Goal: Use online tool/utility: Utilize a website feature to perform a specific function

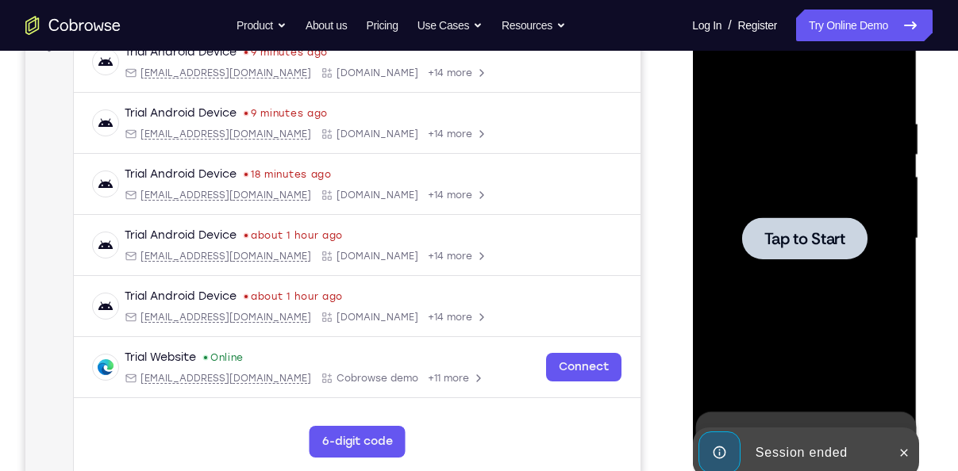
click at [939, 278] on div "Your Support Agent Your Customer Web iOS Android Next Steps We’d be happy to gi…" at bounding box center [479, 316] width 958 height 1047
click at [791, 237] on span "Tap to Start" at bounding box center [803, 239] width 81 height 16
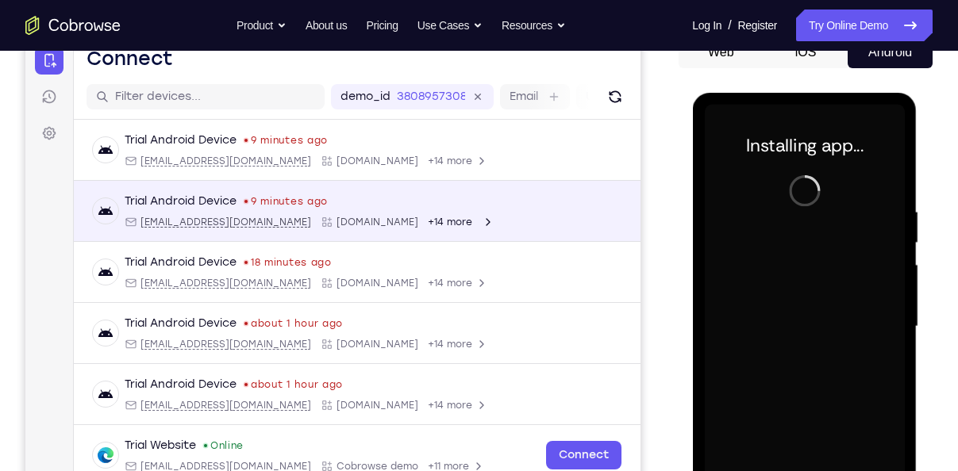
scroll to position [169, 0]
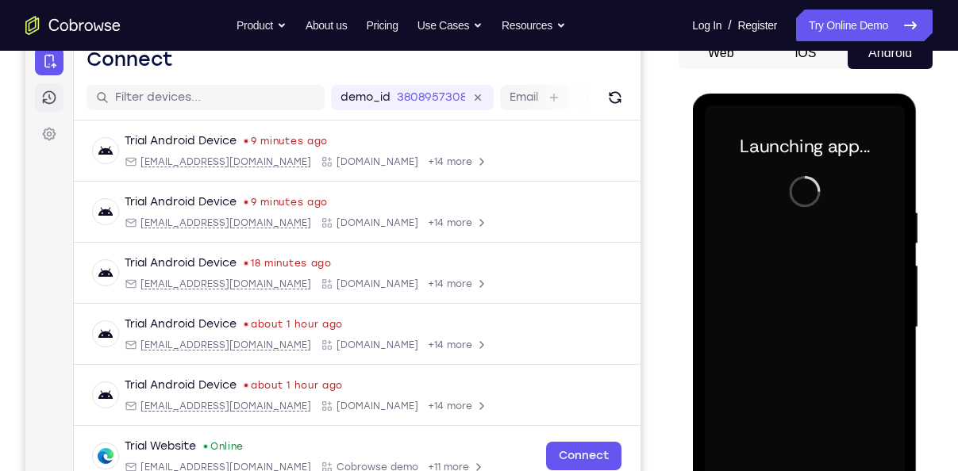
click at [51, 101] on icon at bounding box center [49, 98] width 16 height 16
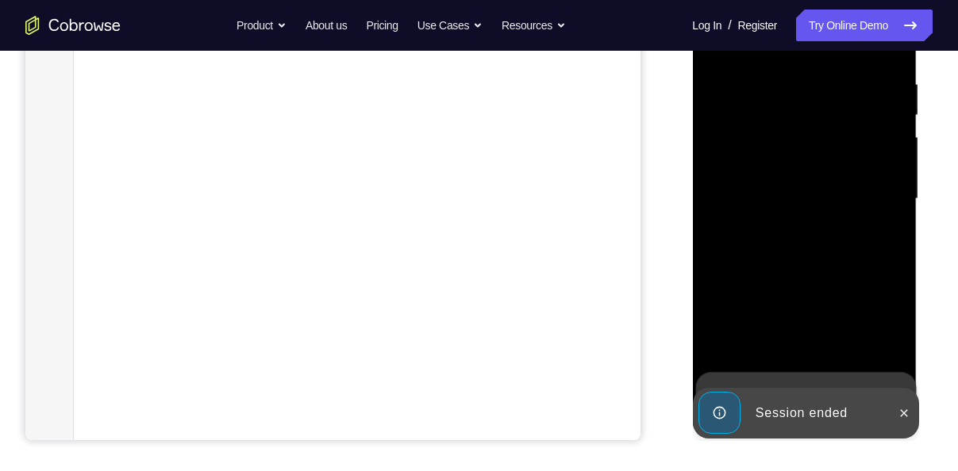
scroll to position [298, 0]
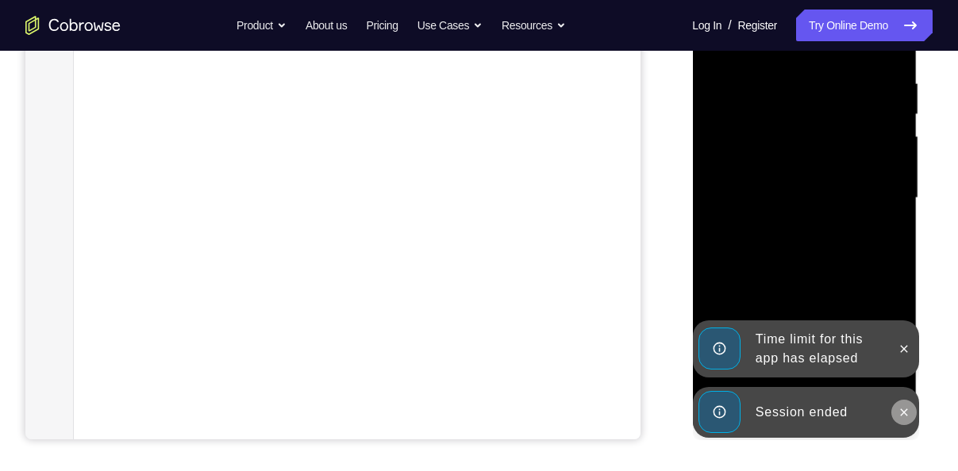
click at [906, 419] on button at bounding box center [902, 412] width 25 height 25
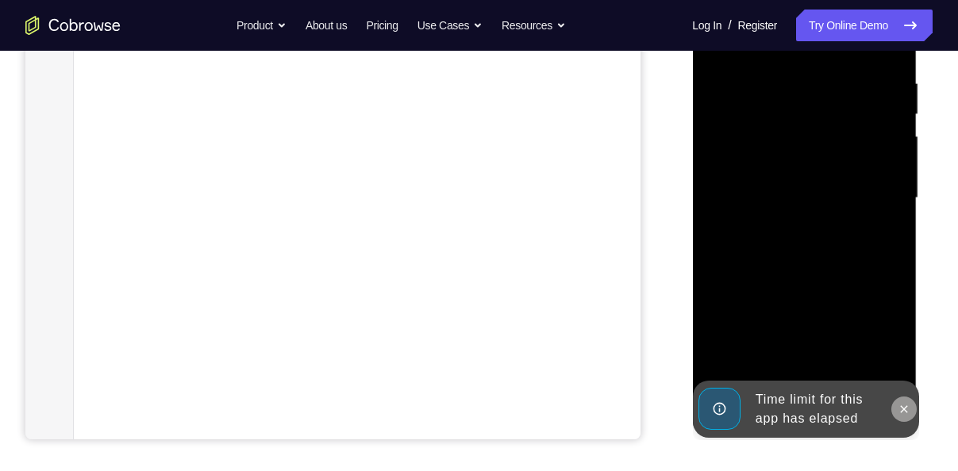
click at [907, 411] on icon at bounding box center [903, 409] width 13 height 13
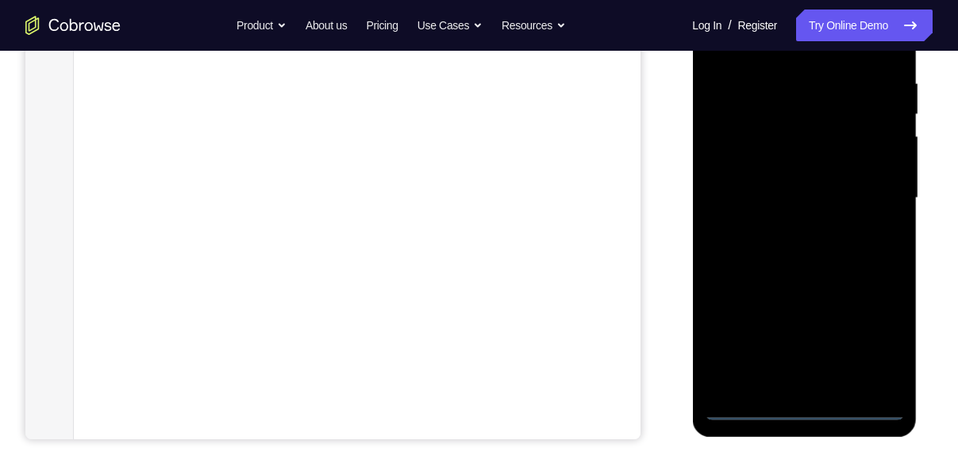
click at [793, 415] on div at bounding box center [804, 198] width 200 height 444
click at [799, 407] on div at bounding box center [804, 198] width 200 height 444
click at [818, 411] on div at bounding box center [804, 198] width 200 height 444
click at [863, 346] on div at bounding box center [804, 198] width 200 height 444
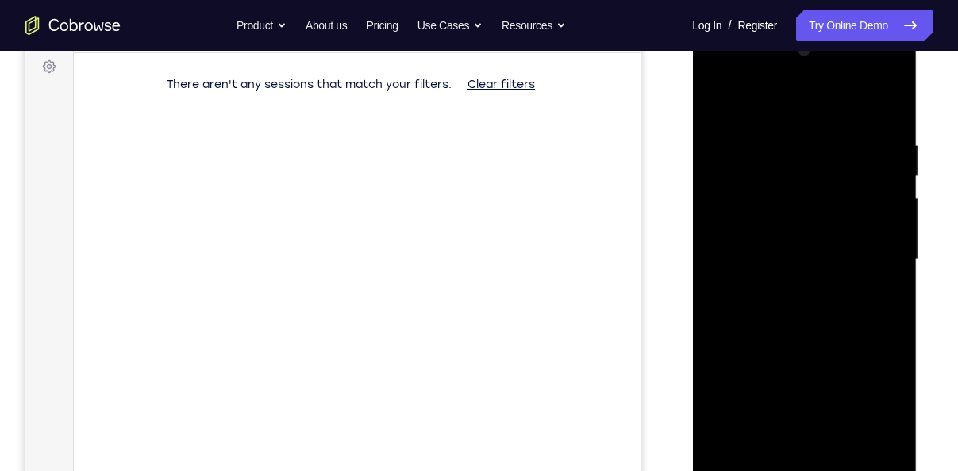
scroll to position [231, 0]
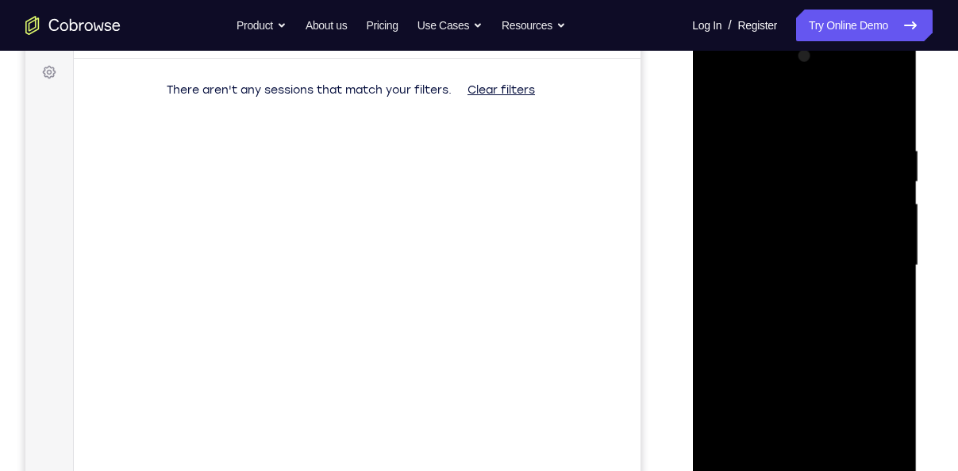
click at [760, 117] on div at bounding box center [804, 266] width 200 height 444
click at [878, 259] on div at bounding box center [804, 266] width 200 height 444
click at [787, 301] on div at bounding box center [804, 266] width 200 height 444
click at [782, 256] on div at bounding box center [804, 266] width 200 height 444
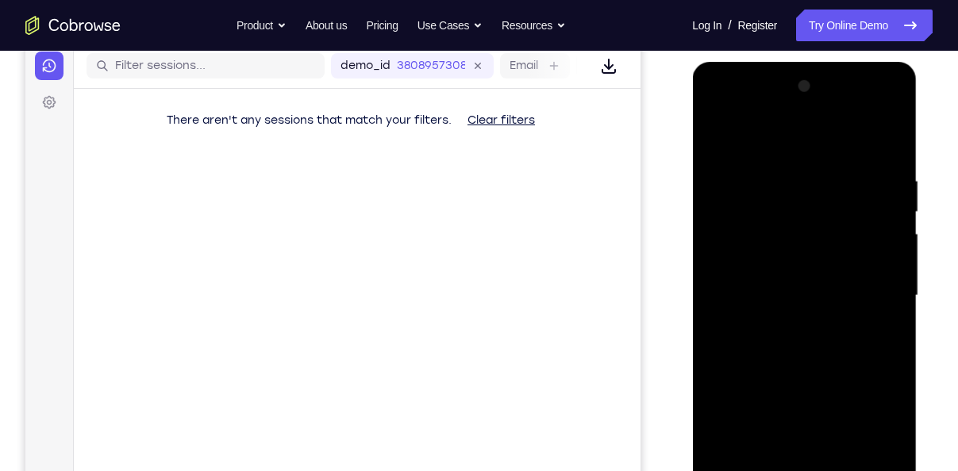
scroll to position [205, 0]
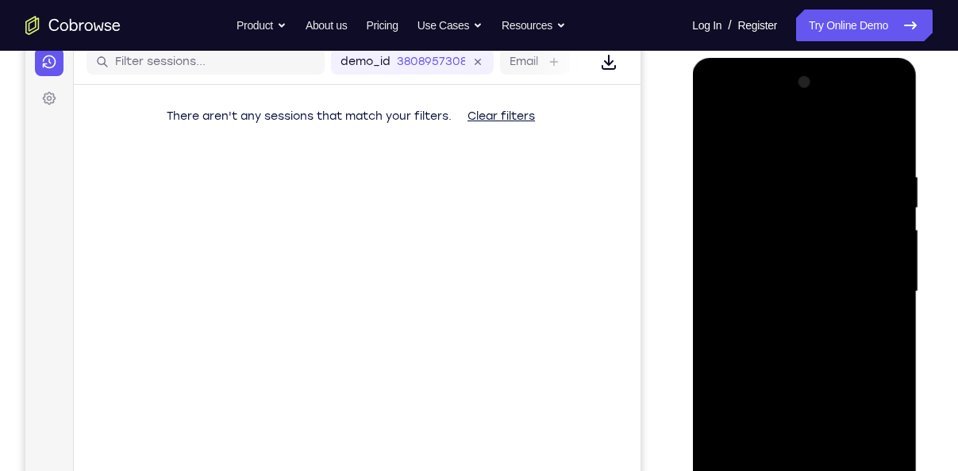
click at [774, 258] on div at bounding box center [804, 292] width 200 height 444
click at [793, 297] on div at bounding box center [804, 292] width 200 height 444
click at [797, 344] on div at bounding box center [804, 292] width 200 height 444
click at [810, 347] on div at bounding box center [804, 292] width 200 height 444
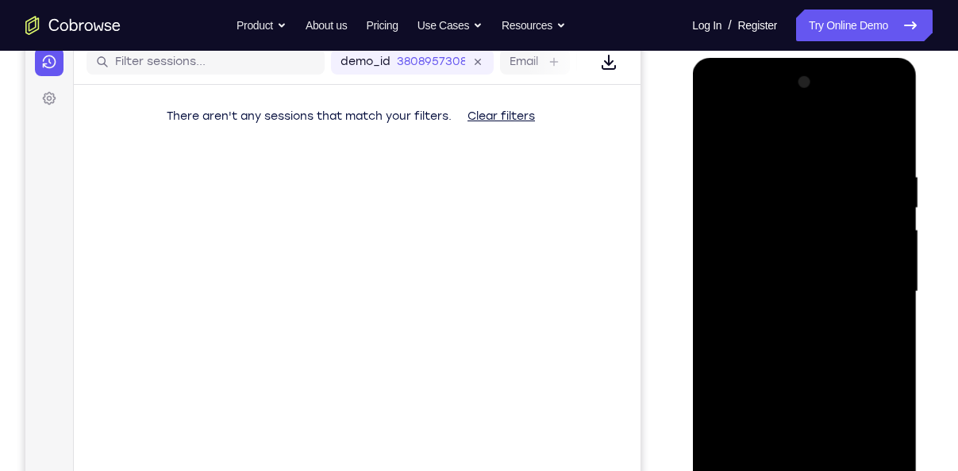
click at [810, 347] on div at bounding box center [804, 292] width 200 height 444
drag, startPoint x: 801, startPoint y: 294, endPoint x: 801, endPoint y: 375, distance: 80.9
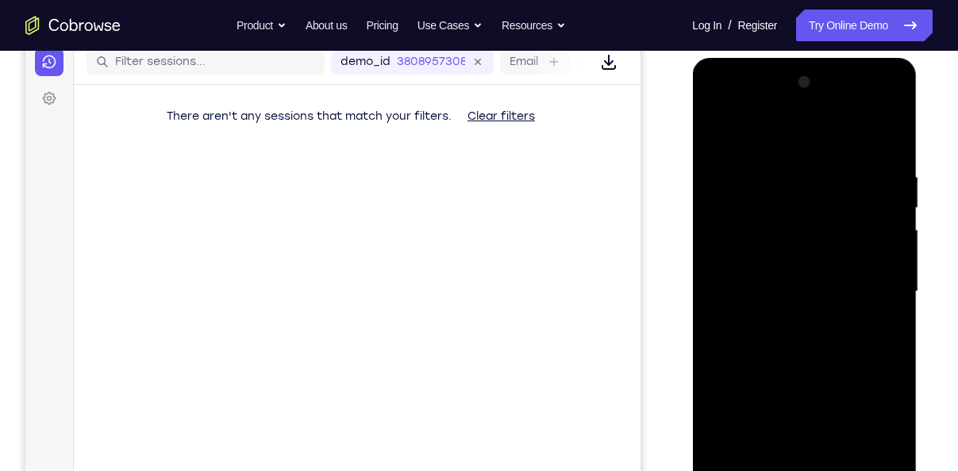
click at [801, 375] on div at bounding box center [804, 292] width 200 height 444
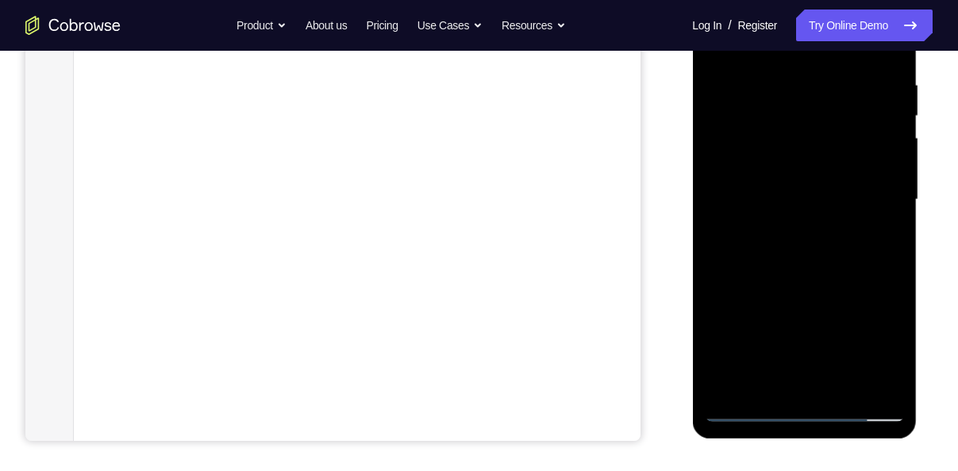
scroll to position [296, 0]
click at [788, 275] on div at bounding box center [804, 201] width 200 height 444
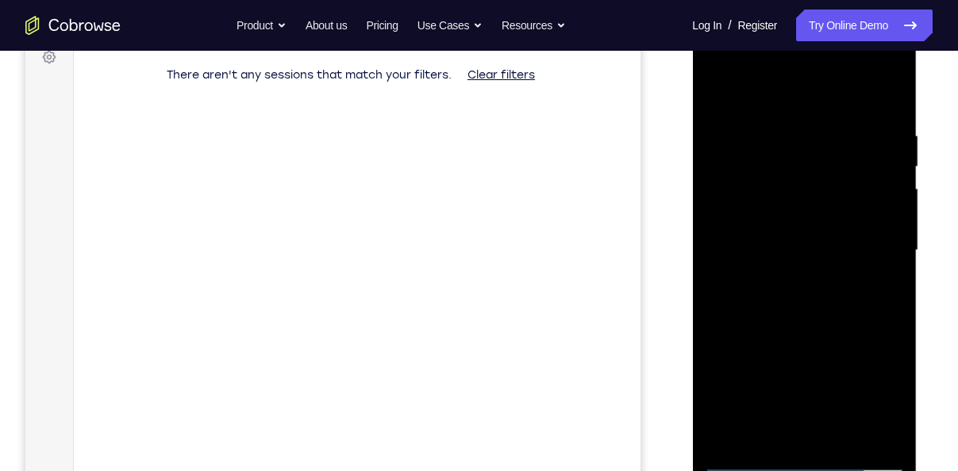
scroll to position [245, 0]
click at [882, 112] on div at bounding box center [804, 251] width 200 height 444
click at [888, 440] on div at bounding box center [804, 251] width 200 height 444
click at [834, 431] on div at bounding box center [804, 251] width 200 height 444
click at [812, 344] on div at bounding box center [804, 251] width 200 height 444
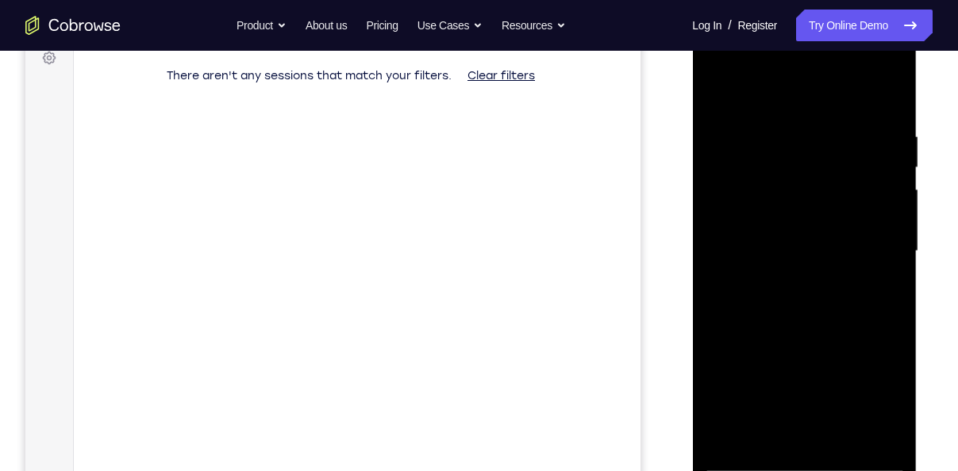
click at [800, 213] on div at bounding box center [804, 251] width 200 height 444
click at [773, 428] on div at bounding box center [804, 251] width 200 height 444
click at [718, 94] on div at bounding box center [804, 251] width 200 height 444
click at [720, 90] on div at bounding box center [804, 251] width 200 height 444
click at [890, 89] on div at bounding box center [804, 251] width 200 height 444
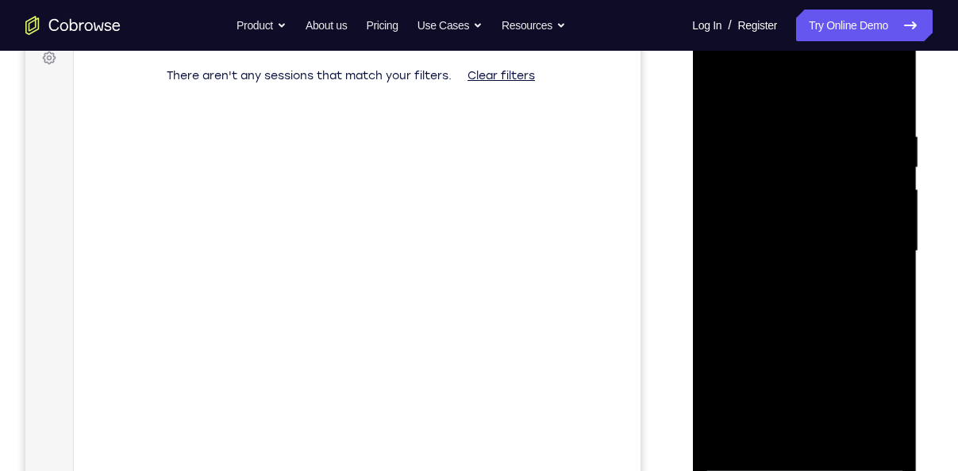
click at [832, 436] on div at bounding box center [804, 251] width 200 height 444
click at [787, 245] on div at bounding box center [804, 251] width 200 height 444
click at [744, 459] on div at bounding box center [804, 251] width 200 height 444
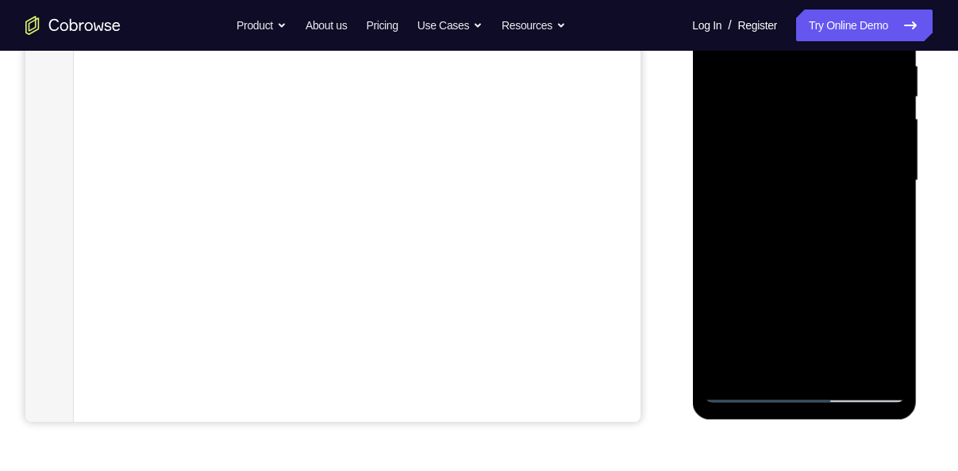
scroll to position [317, 0]
click at [758, 385] on div at bounding box center [804, 180] width 200 height 444
click at [750, 394] on div at bounding box center [804, 180] width 200 height 444
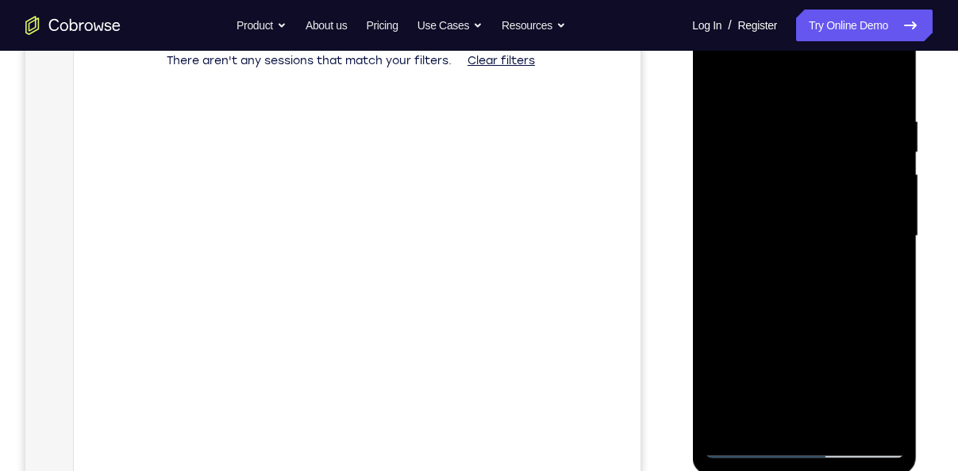
click at [728, 167] on div at bounding box center [804, 236] width 200 height 444
click at [868, 233] on div at bounding box center [804, 236] width 200 height 444
click at [881, 95] on div at bounding box center [804, 236] width 200 height 444
click at [830, 414] on div at bounding box center [804, 236] width 200 height 444
click at [835, 419] on div at bounding box center [804, 236] width 200 height 444
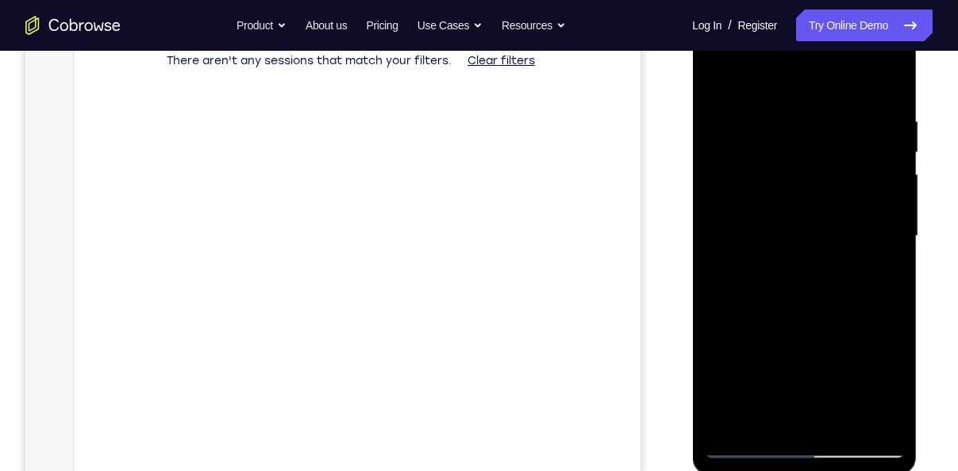
click at [790, 235] on div at bounding box center [804, 236] width 200 height 444
click at [742, 444] on div at bounding box center [804, 236] width 200 height 444
click at [717, 79] on div at bounding box center [804, 236] width 200 height 444
drag, startPoint x: 786, startPoint y: 335, endPoint x: 790, endPoint y: 279, distance: 55.6
click at [790, 279] on div at bounding box center [804, 236] width 200 height 444
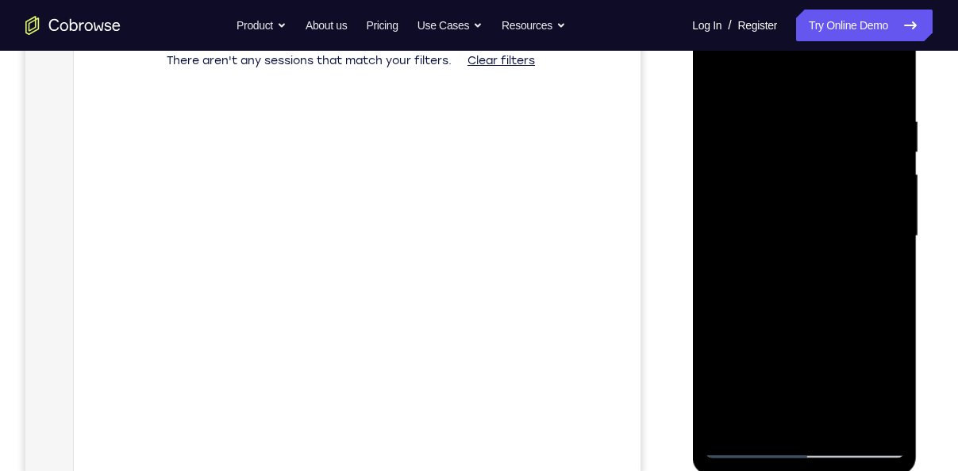
drag, startPoint x: 778, startPoint y: 326, endPoint x: 801, endPoint y: 149, distance: 178.4
click at [801, 149] on div at bounding box center [804, 236] width 200 height 444
drag, startPoint x: 797, startPoint y: 303, endPoint x: 806, endPoint y: 226, distance: 77.5
click at [806, 226] on div at bounding box center [804, 236] width 200 height 444
drag, startPoint x: 807, startPoint y: 336, endPoint x: 816, endPoint y: 168, distance: 168.4
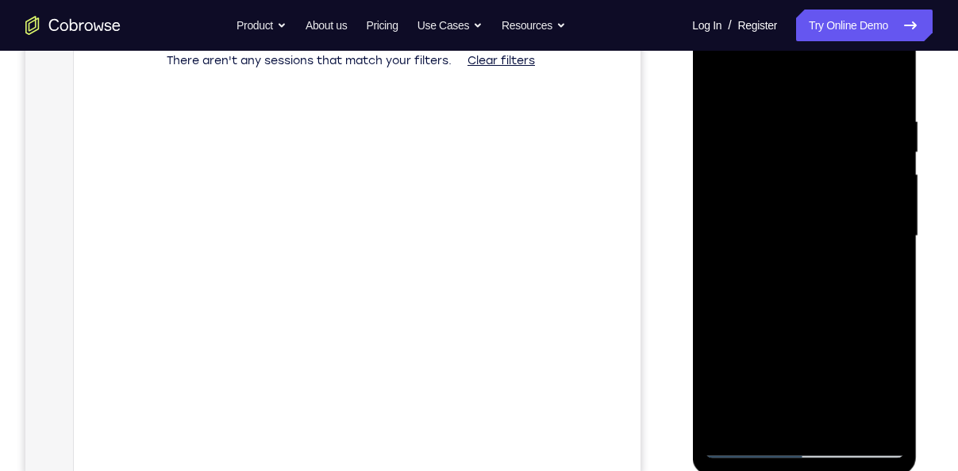
click at [816, 168] on div at bounding box center [804, 236] width 200 height 444
drag, startPoint x: 805, startPoint y: 279, endPoint x: 826, endPoint y: 141, distance: 138.8
click at [826, 141] on div at bounding box center [804, 236] width 200 height 444
drag, startPoint x: 824, startPoint y: 314, endPoint x: 774, endPoint y: 145, distance: 176.3
click at [774, 145] on div at bounding box center [804, 236] width 200 height 444
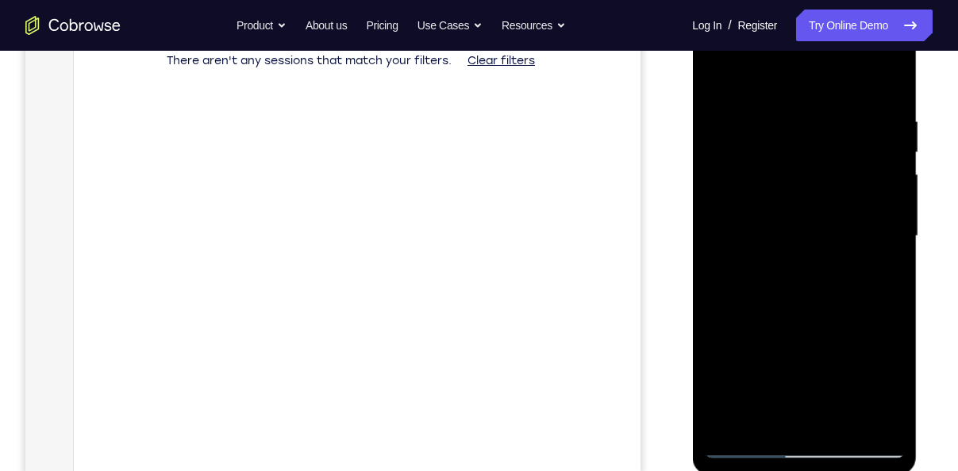
drag, startPoint x: 812, startPoint y: 279, endPoint x: 810, endPoint y: 214, distance: 65.1
click at [810, 214] on div at bounding box center [804, 236] width 200 height 444
drag, startPoint x: 807, startPoint y: 302, endPoint x: 806, endPoint y: 198, distance: 103.2
click at [806, 198] on div at bounding box center [804, 236] width 200 height 444
drag, startPoint x: 809, startPoint y: 314, endPoint x: 812, endPoint y: 239, distance: 75.4
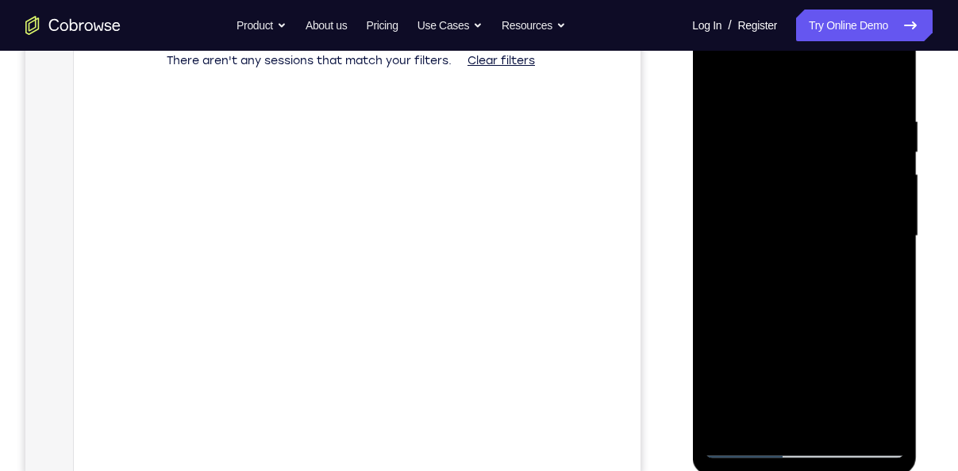
click at [812, 239] on div at bounding box center [804, 236] width 200 height 444
drag, startPoint x: 812, startPoint y: 359, endPoint x: 799, endPoint y: 223, distance: 137.1
click at [799, 223] on div at bounding box center [804, 236] width 200 height 444
drag, startPoint x: 813, startPoint y: 374, endPoint x: 809, endPoint y: 271, distance: 102.5
click at [809, 271] on div at bounding box center [804, 236] width 200 height 444
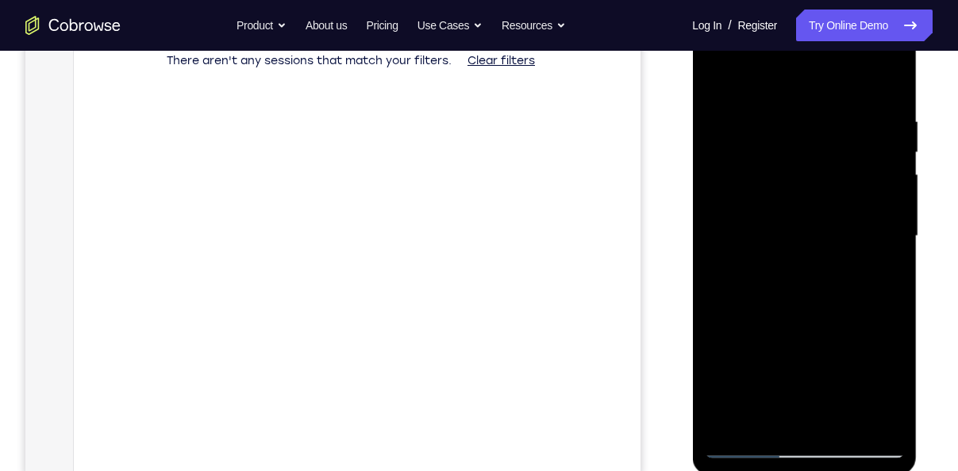
click at [893, 279] on div at bounding box center [804, 236] width 200 height 444
click at [889, 280] on div at bounding box center [804, 236] width 200 height 444
click at [893, 284] on div at bounding box center [804, 236] width 200 height 444
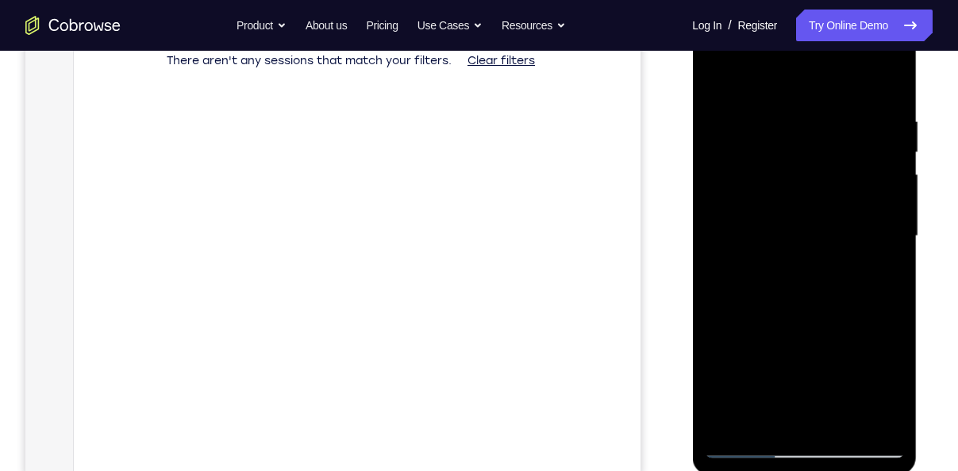
click at [893, 284] on div at bounding box center [804, 236] width 200 height 444
drag, startPoint x: 824, startPoint y: 317, endPoint x: 836, endPoint y: 158, distance: 159.9
click at [836, 158] on div at bounding box center [804, 236] width 200 height 444
drag, startPoint x: 828, startPoint y: 355, endPoint x: 826, endPoint y: 181, distance: 174.6
click at [826, 181] on div at bounding box center [804, 236] width 200 height 444
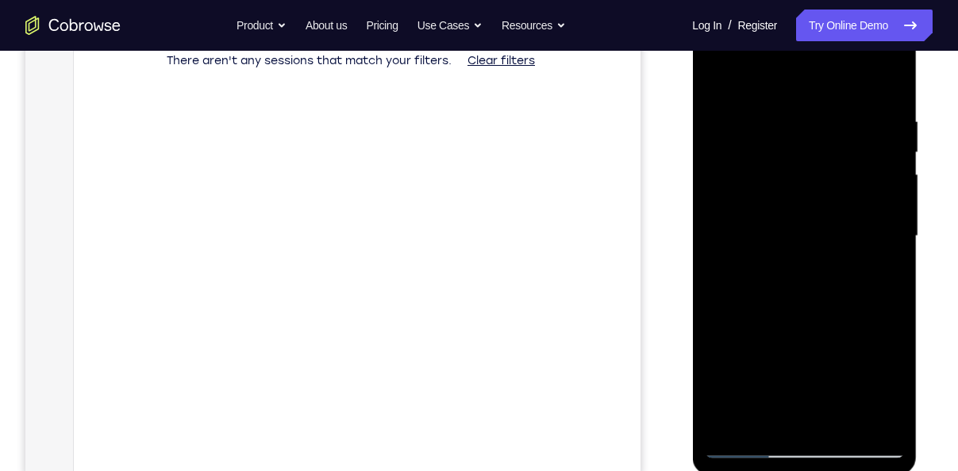
drag, startPoint x: 808, startPoint y: 329, endPoint x: 814, endPoint y: 319, distance: 11.4
click at [814, 319] on div at bounding box center [804, 236] width 200 height 444
drag, startPoint x: 814, startPoint y: 319, endPoint x: 816, endPoint y: 241, distance: 77.8
click at [816, 241] on div at bounding box center [804, 236] width 200 height 444
drag, startPoint x: 814, startPoint y: 360, endPoint x: 814, endPoint y: 209, distance: 150.8
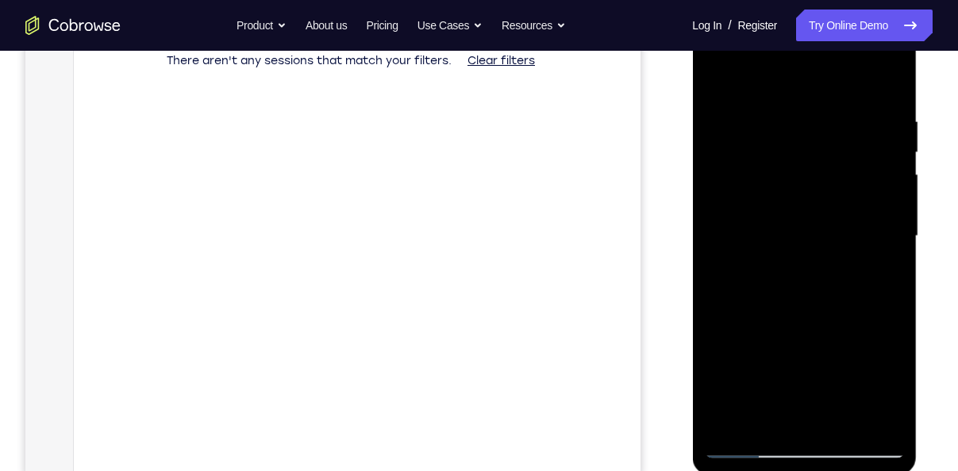
click at [814, 209] on div at bounding box center [804, 236] width 200 height 444
drag, startPoint x: 818, startPoint y: 322, endPoint x: 851, endPoint y: 129, distance: 195.7
click at [851, 129] on div at bounding box center [804, 236] width 200 height 444
drag, startPoint x: 825, startPoint y: 356, endPoint x: 839, endPoint y: 187, distance: 169.6
click at [839, 187] on div at bounding box center [804, 236] width 200 height 444
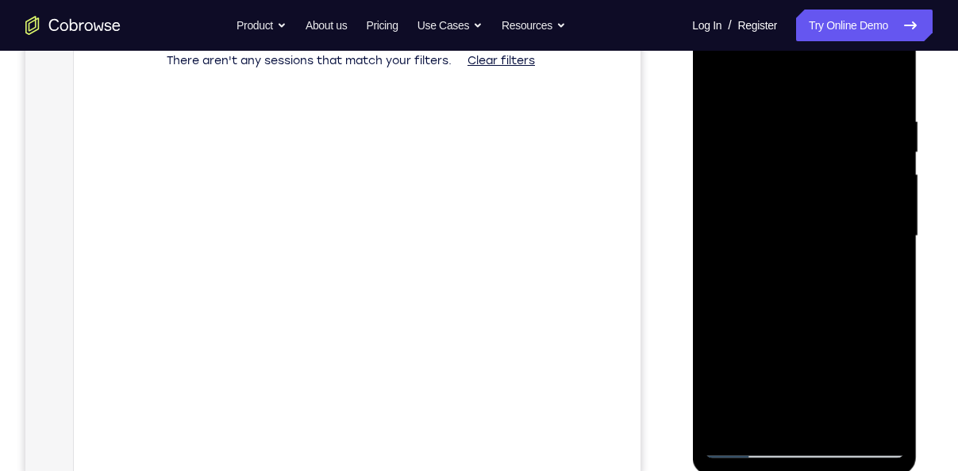
click at [897, 259] on div at bounding box center [804, 236] width 200 height 444
drag, startPoint x: 820, startPoint y: 311, endPoint x: 828, endPoint y: 77, distance: 234.2
click at [828, 77] on div at bounding box center [804, 236] width 200 height 444
drag, startPoint x: 813, startPoint y: 341, endPoint x: 807, endPoint y: 290, distance: 51.2
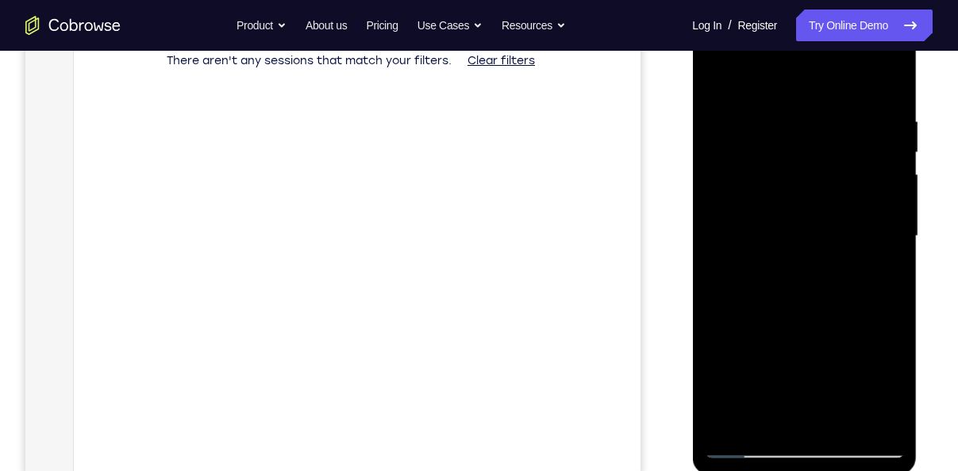
click at [807, 290] on div at bounding box center [804, 236] width 200 height 444
drag, startPoint x: 817, startPoint y: 348, endPoint x: 813, endPoint y: 275, distance: 73.9
click at [813, 275] on div at bounding box center [804, 236] width 200 height 444
drag, startPoint x: 858, startPoint y: 339, endPoint x: 845, endPoint y: 248, distance: 92.1
click at [845, 248] on div at bounding box center [804, 236] width 200 height 444
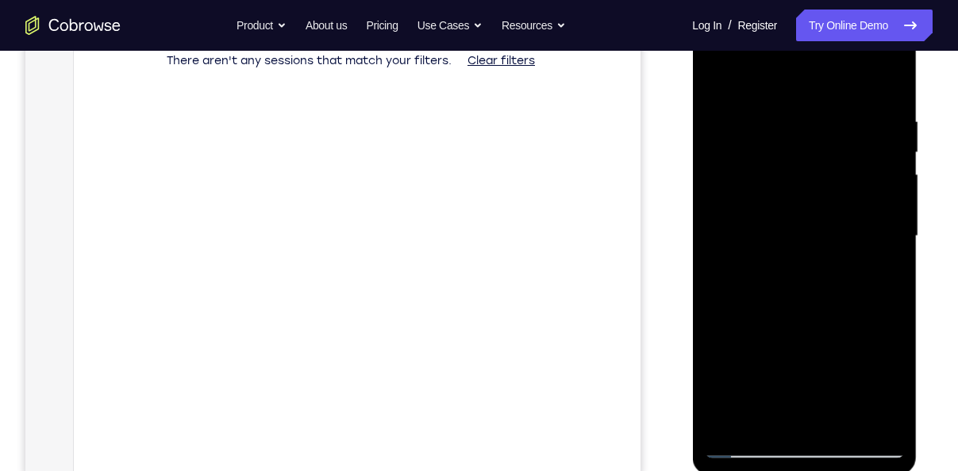
drag, startPoint x: 836, startPoint y: 347, endPoint x: 824, endPoint y: 197, distance: 150.4
click at [824, 197] on div at bounding box center [804, 236] width 200 height 444
drag, startPoint x: 840, startPoint y: 372, endPoint x: 837, endPoint y: 279, distance: 92.9
click at [837, 279] on div at bounding box center [804, 236] width 200 height 444
click at [772, 383] on div at bounding box center [804, 236] width 200 height 444
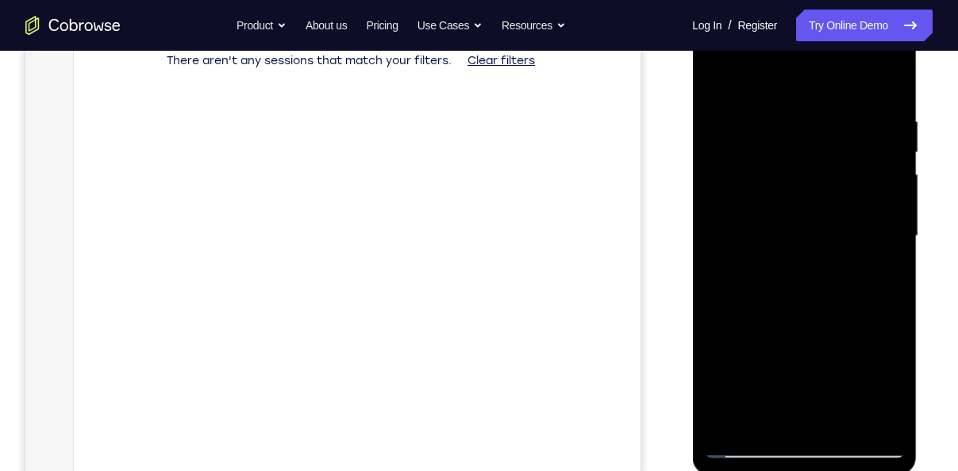
drag, startPoint x: 793, startPoint y: 346, endPoint x: 783, endPoint y: 269, distance: 77.6
click at [783, 269] on div at bounding box center [804, 236] width 200 height 444
drag, startPoint x: 799, startPoint y: 227, endPoint x: 801, endPoint y: 270, distance: 42.9
click at [801, 270] on div at bounding box center [804, 236] width 200 height 444
drag, startPoint x: 813, startPoint y: 333, endPoint x: 809, endPoint y: 271, distance: 62.1
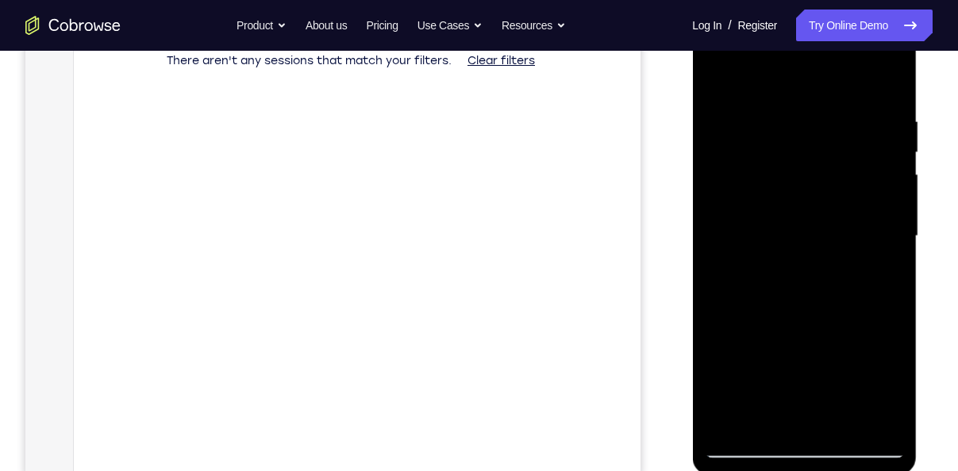
click at [809, 271] on div at bounding box center [804, 236] width 200 height 444
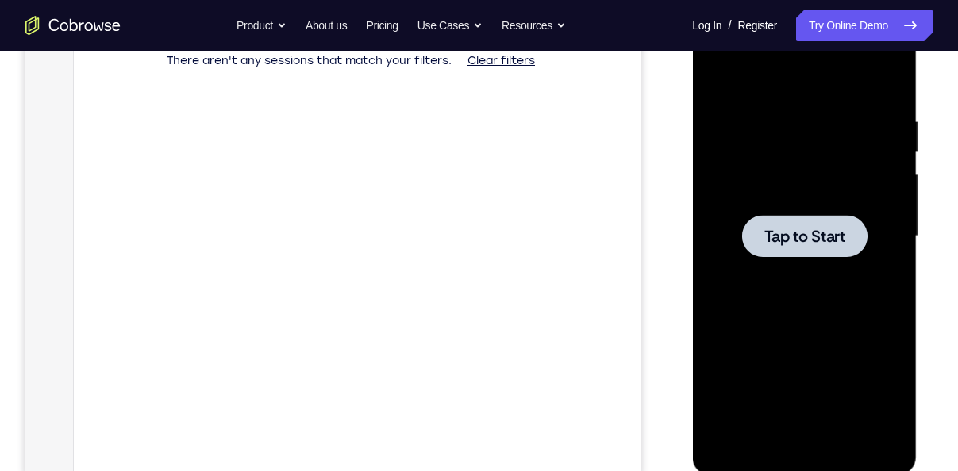
click at [755, 226] on div at bounding box center [803, 236] width 125 height 42
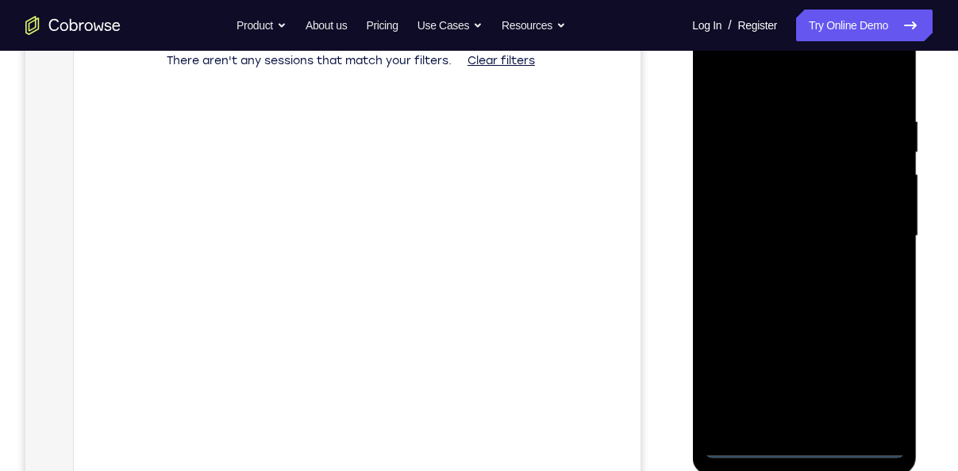
click at [800, 445] on div at bounding box center [804, 236] width 200 height 444
click at [865, 371] on div at bounding box center [804, 236] width 200 height 444
drag, startPoint x: 1451, startPoint y: 46, endPoint x: 762, endPoint y: 77, distance: 689.5
click at [762, 77] on div at bounding box center [804, 236] width 200 height 444
click at [870, 232] on div at bounding box center [804, 236] width 200 height 444
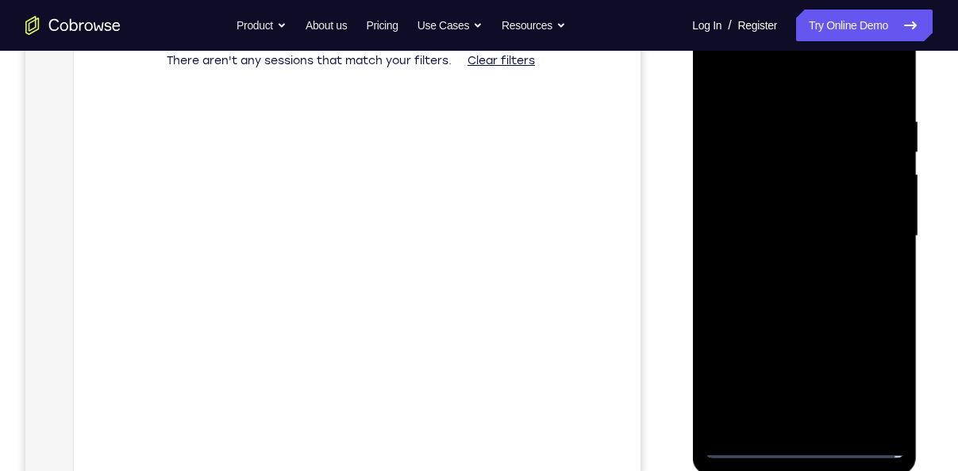
click at [788, 265] on div at bounding box center [804, 236] width 200 height 444
click at [786, 217] on div at bounding box center [804, 236] width 200 height 444
click at [777, 209] on div at bounding box center [804, 236] width 200 height 444
click at [779, 232] on div at bounding box center [804, 236] width 200 height 444
click at [797, 286] on div at bounding box center [804, 236] width 200 height 444
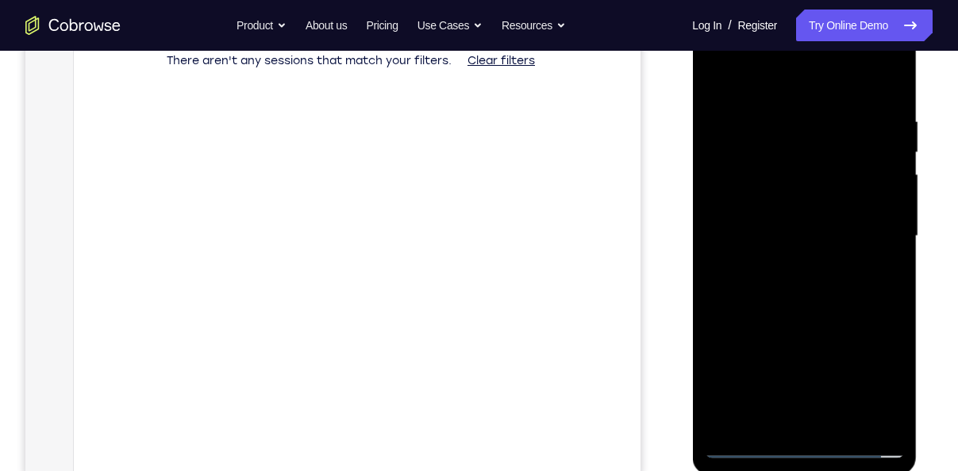
click at [797, 286] on div at bounding box center [804, 236] width 200 height 444
click at [874, 267] on div at bounding box center [804, 236] width 200 height 444
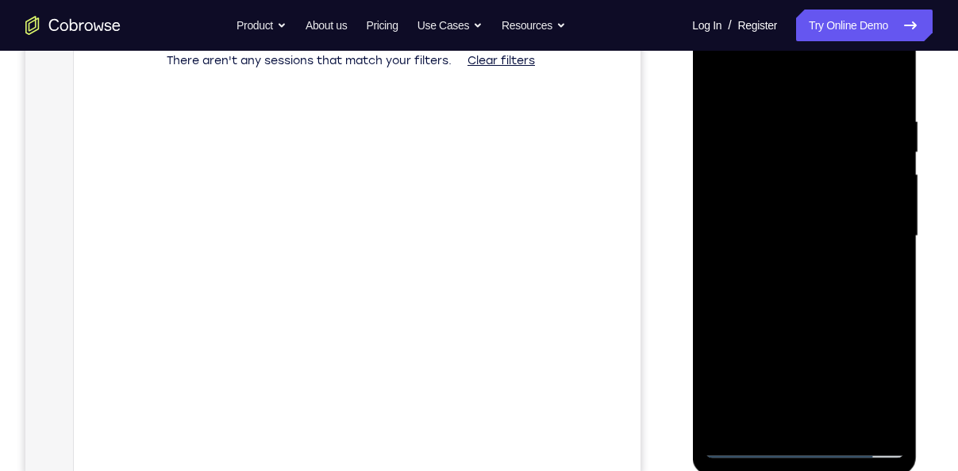
click at [884, 204] on div at bounding box center [804, 236] width 200 height 444
click at [724, 208] on div at bounding box center [804, 236] width 200 height 444
click at [778, 232] on div at bounding box center [804, 236] width 200 height 444
click at [817, 293] on div at bounding box center [804, 236] width 200 height 444
click at [765, 307] on div at bounding box center [804, 236] width 200 height 444
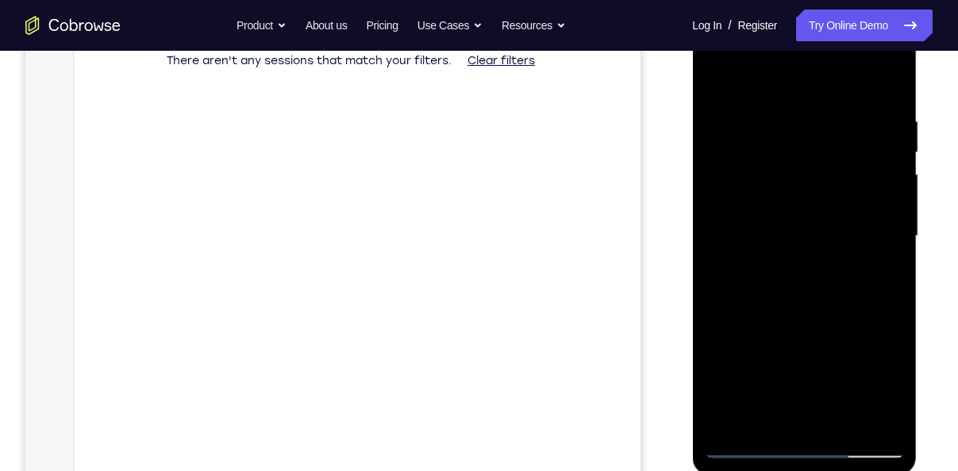
click at [843, 423] on div at bounding box center [804, 236] width 200 height 444
click at [824, 316] on div at bounding box center [804, 236] width 200 height 444
click at [809, 202] on div at bounding box center [804, 236] width 200 height 444
click at [717, 80] on div at bounding box center [804, 236] width 200 height 444
click at [720, 80] on div at bounding box center [804, 236] width 200 height 444
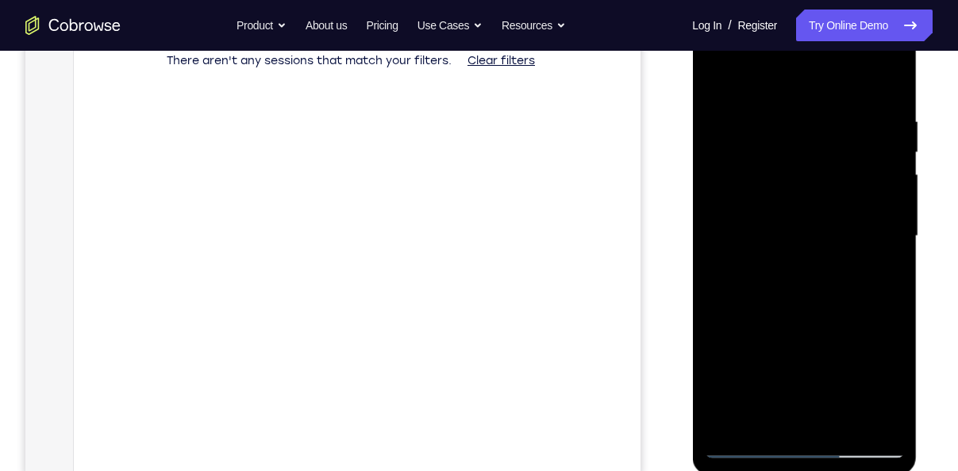
click at [790, 106] on div at bounding box center [804, 236] width 200 height 444
click at [877, 276] on div at bounding box center [804, 236] width 200 height 444
click at [876, 196] on div at bounding box center [804, 236] width 200 height 444
click at [718, 232] on div at bounding box center [804, 236] width 200 height 444
click at [879, 250] on div at bounding box center [804, 236] width 200 height 444
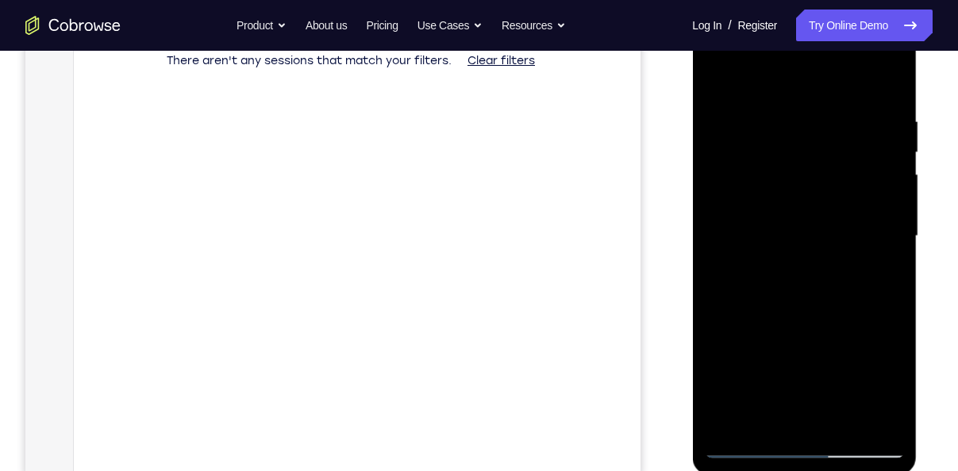
click at [879, 250] on div at bounding box center [804, 236] width 200 height 444
click at [704, 252] on div at bounding box center [804, 236] width 200 height 444
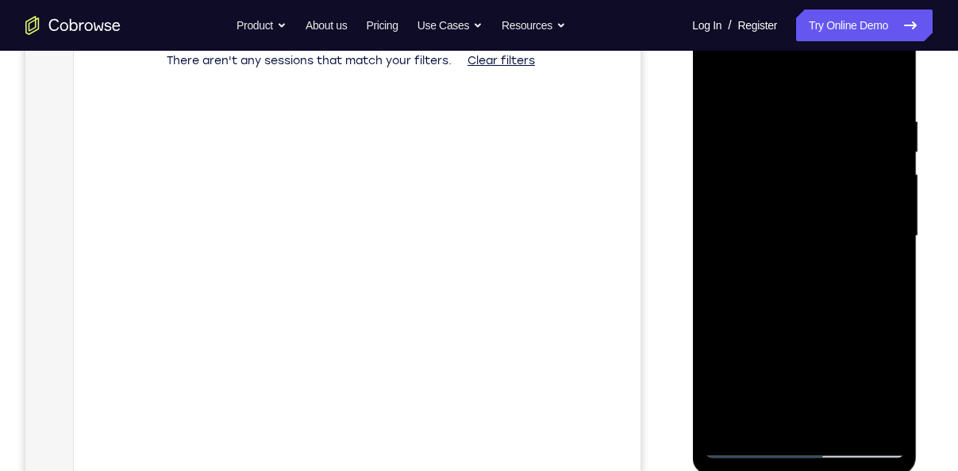
click at [704, 252] on div at bounding box center [804, 236] width 200 height 444
click at [876, 199] on div at bounding box center [804, 236] width 200 height 444
click at [832, 147] on div at bounding box center [804, 236] width 200 height 444
click at [878, 171] on div at bounding box center [804, 236] width 200 height 444
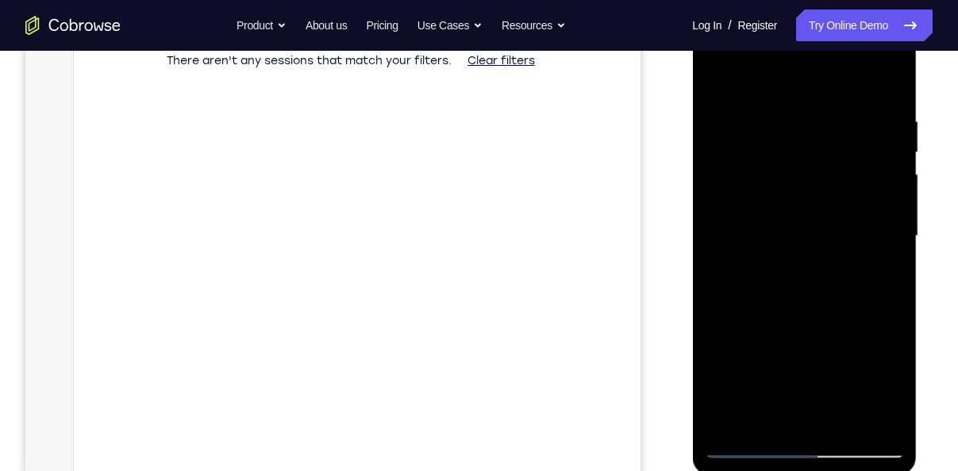
click at [878, 171] on div at bounding box center [804, 236] width 200 height 444
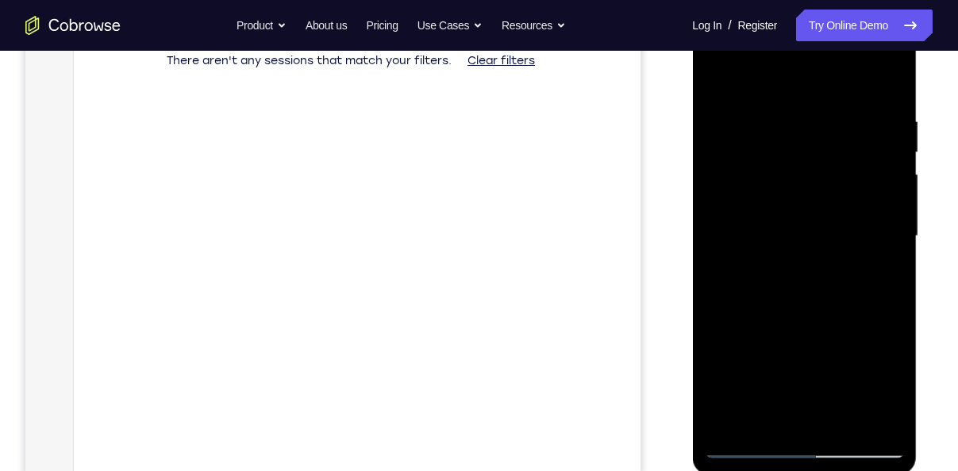
click at [878, 171] on div at bounding box center [804, 236] width 200 height 444
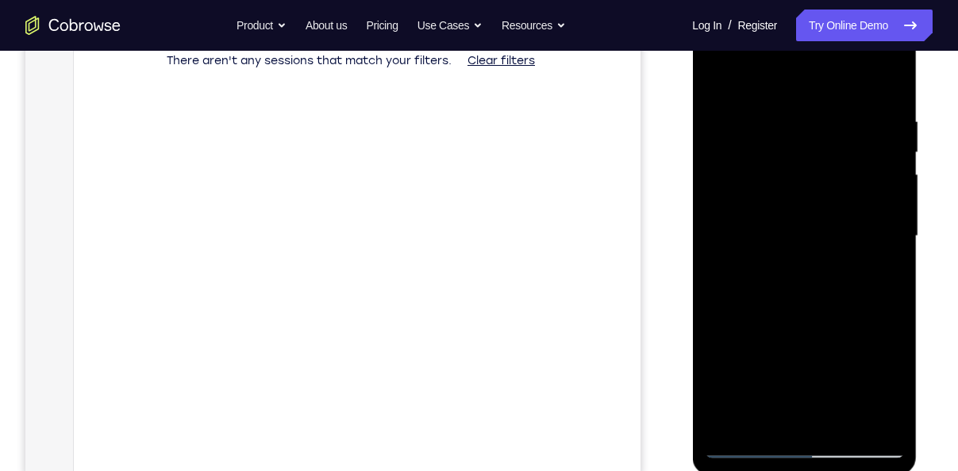
click at [882, 87] on div at bounding box center [804, 236] width 200 height 444
click at [843, 420] on div at bounding box center [804, 236] width 200 height 444
click at [751, 444] on div at bounding box center [804, 236] width 200 height 444
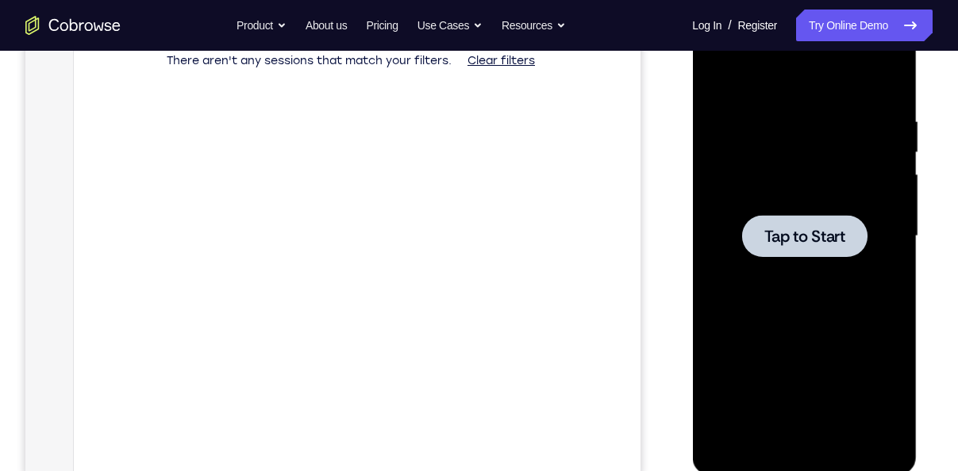
click at [813, 277] on div at bounding box center [804, 236] width 200 height 444
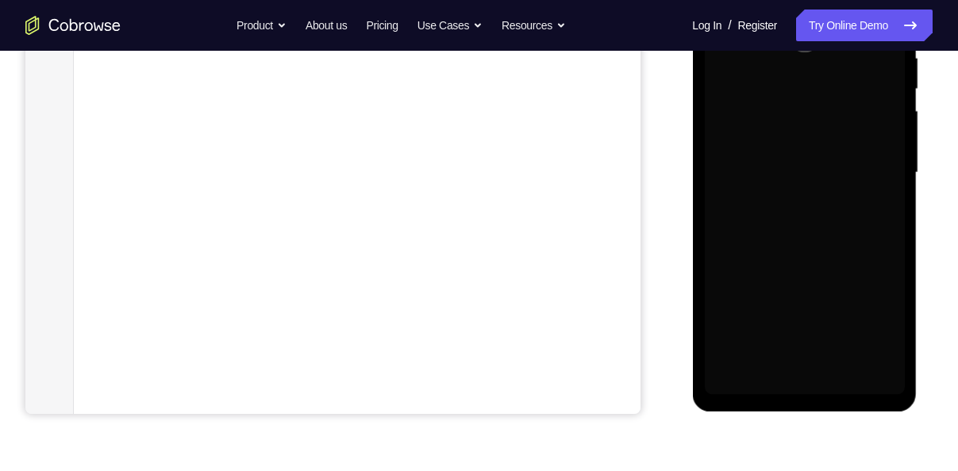
scroll to position [336, 0]
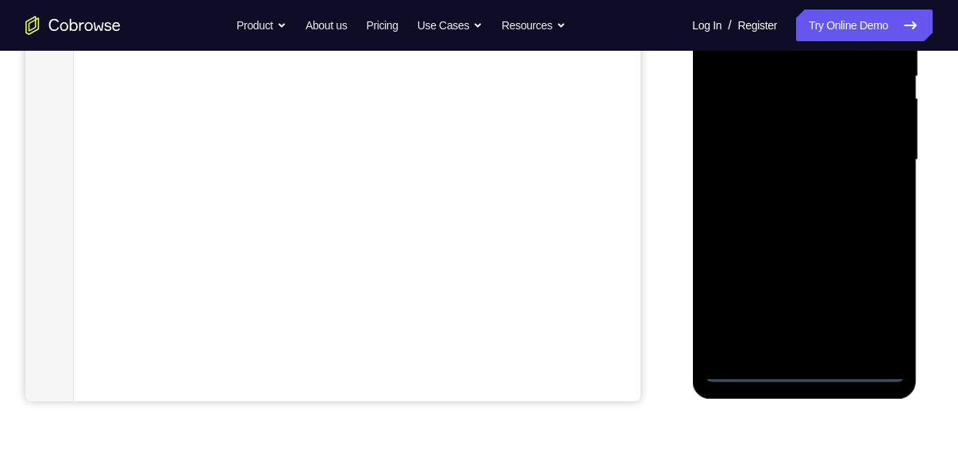
click at [814, 378] on div at bounding box center [804, 160] width 200 height 444
click at [857, 302] on div at bounding box center [804, 160] width 200 height 444
click at [871, 297] on div at bounding box center [804, 160] width 200 height 444
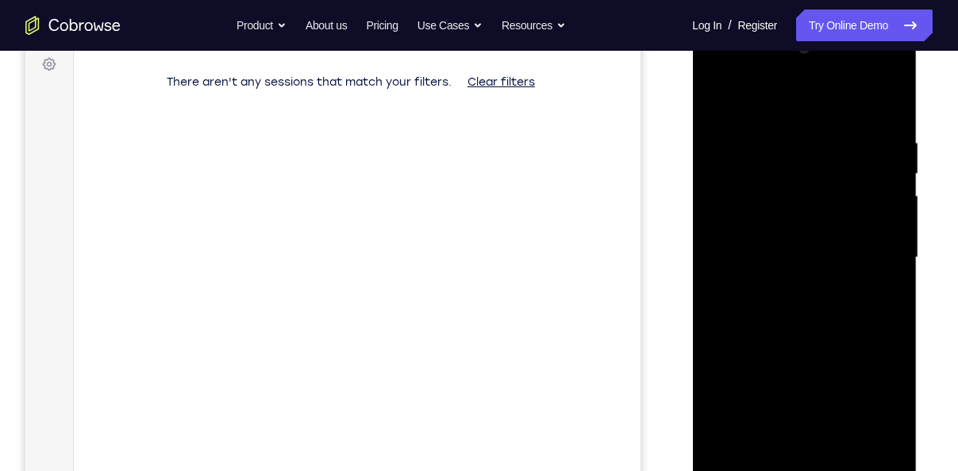
click at [765, 109] on div at bounding box center [804, 258] width 200 height 444
click at [876, 257] on div at bounding box center [804, 258] width 200 height 444
click at [874, 244] on div at bounding box center [804, 258] width 200 height 444
click at [869, 262] on div at bounding box center [804, 258] width 200 height 444
click at [790, 289] on div at bounding box center [804, 258] width 200 height 444
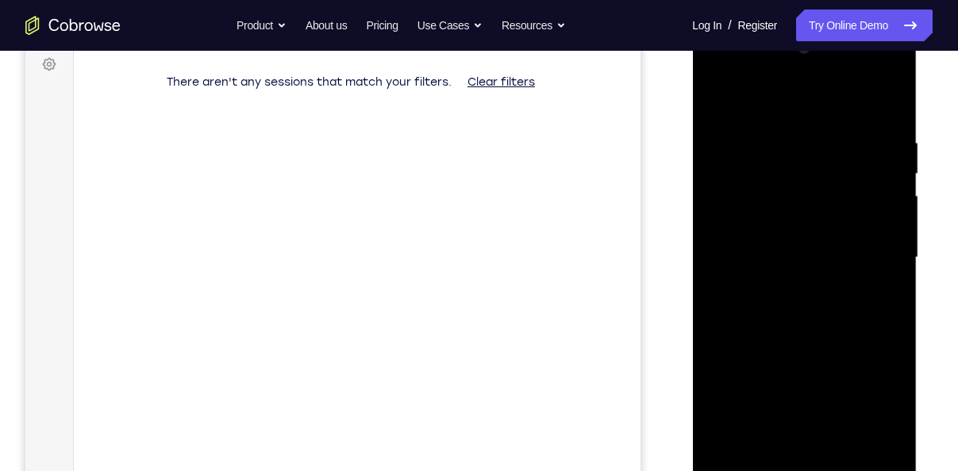
click at [776, 242] on div at bounding box center [804, 258] width 200 height 444
click at [773, 234] on div at bounding box center [804, 258] width 200 height 444
click at [773, 251] on div at bounding box center [804, 258] width 200 height 444
click at [786, 306] on div at bounding box center [804, 258] width 200 height 444
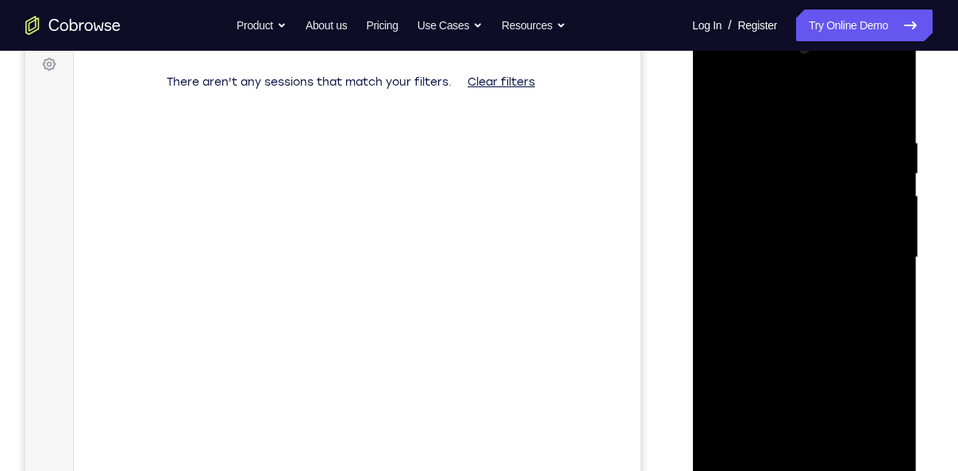
click at [786, 306] on div at bounding box center [804, 258] width 200 height 444
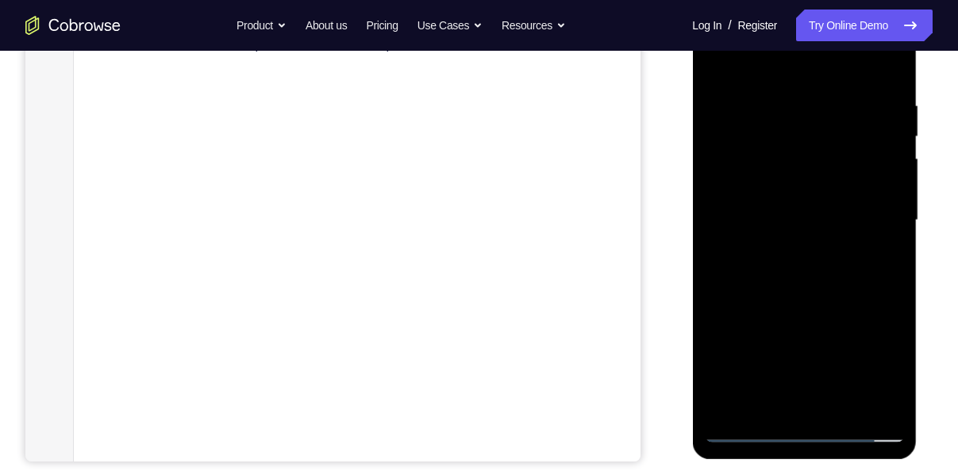
scroll to position [319, 0]
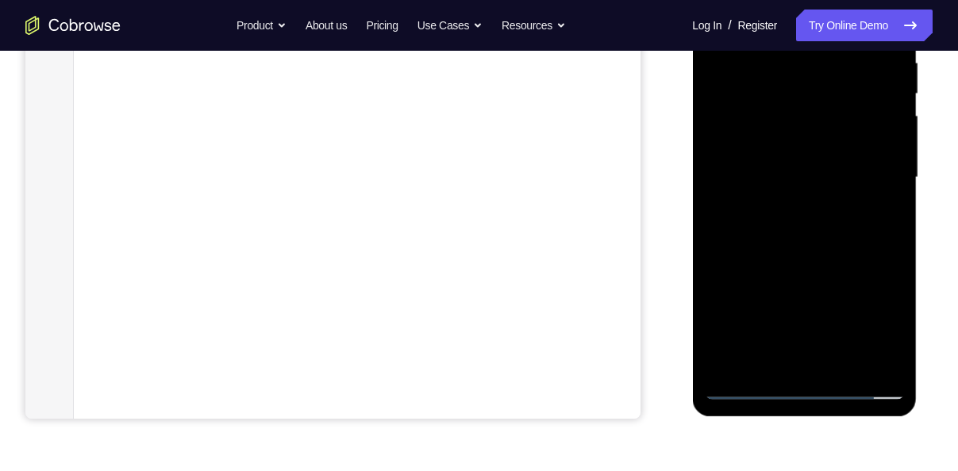
click at [754, 248] on div at bounding box center [804, 178] width 200 height 444
click at [846, 372] on div at bounding box center [804, 178] width 200 height 444
click at [826, 260] on div at bounding box center [804, 178] width 200 height 444
click at [815, 136] on div at bounding box center [804, 178] width 200 height 444
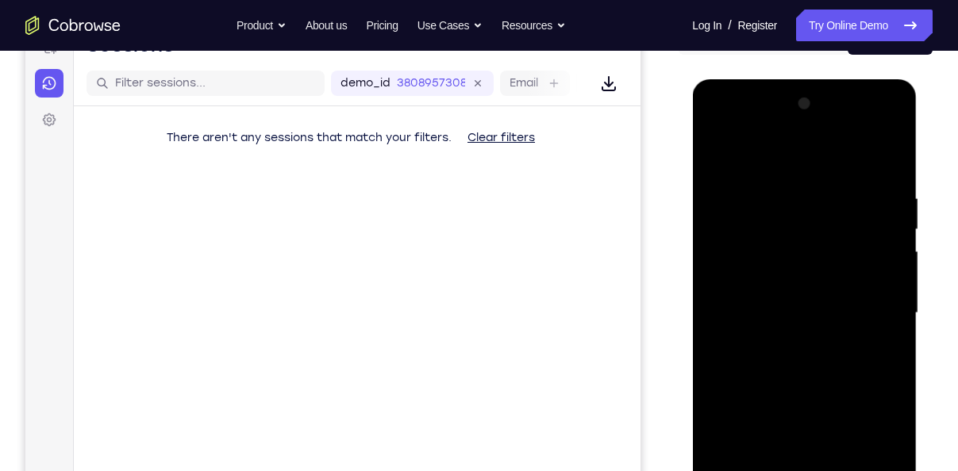
scroll to position [183, 0]
click at [716, 155] on div at bounding box center [804, 314] width 200 height 444
click at [720, 150] on div at bounding box center [804, 314] width 200 height 444
click at [778, 197] on div at bounding box center [804, 314] width 200 height 444
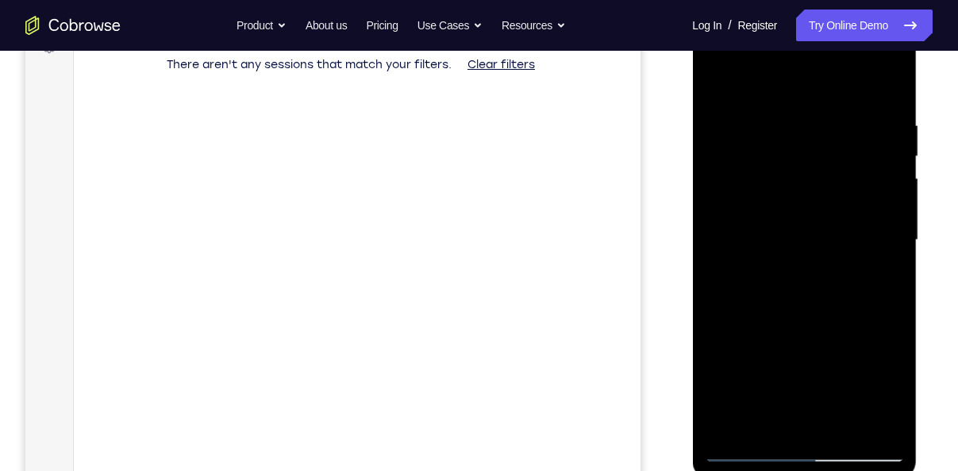
scroll to position [259, 0]
click at [861, 280] on div at bounding box center [804, 238] width 200 height 444
click at [868, 187] on div at bounding box center [804, 238] width 200 height 444
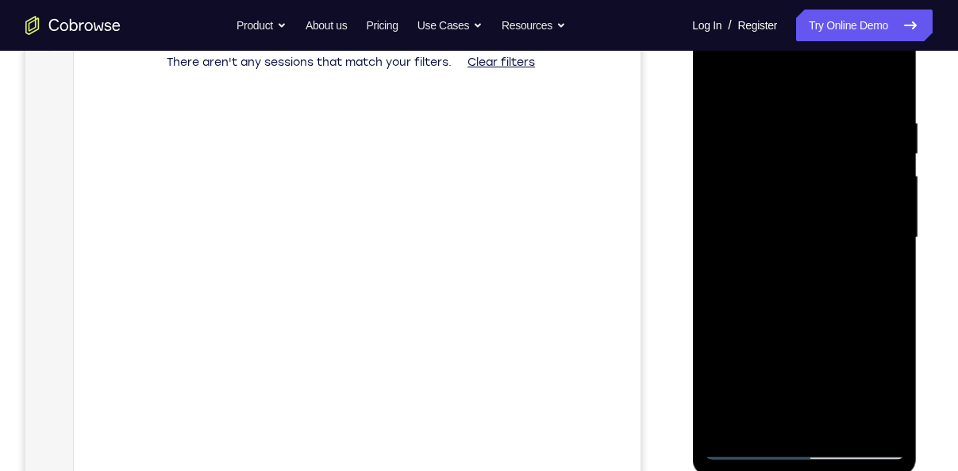
click at [871, 140] on div at bounding box center [804, 238] width 200 height 444
click at [863, 144] on div at bounding box center [804, 238] width 200 height 444
click at [875, 154] on div at bounding box center [804, 238] width 200 height 444
click at [876, 172] on div at bounding box center [804, 238] width 200 height 444
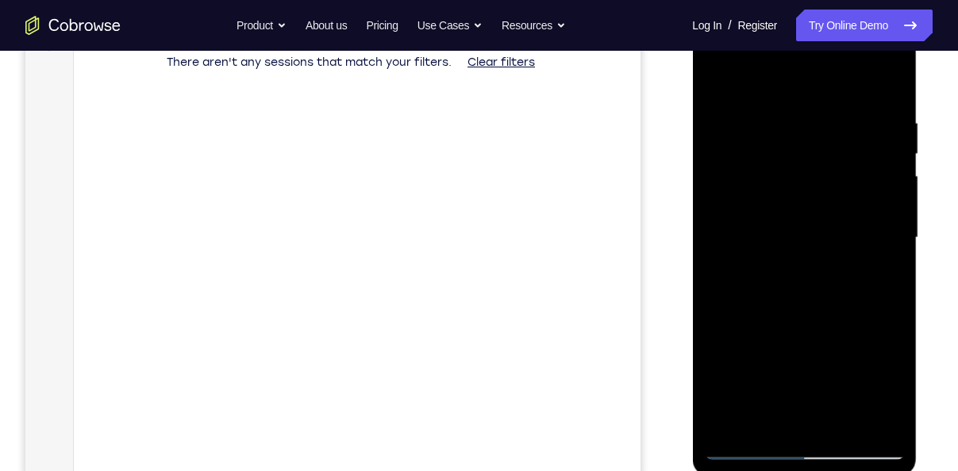
click at [876, 172] on div at bounding box center [804, 238] width 200 height 444
click at [878, 425] on div at bounding box center [804, 238] width 200 height 444
click at [882, 349] on div at bounding box center [804, 238] width 200 height 444
click at [888, 423] on div at bounding box center [804, 238] width 200 height 444
click at [883, 334] on div at bounding box center [804, 238] width 200 height 444
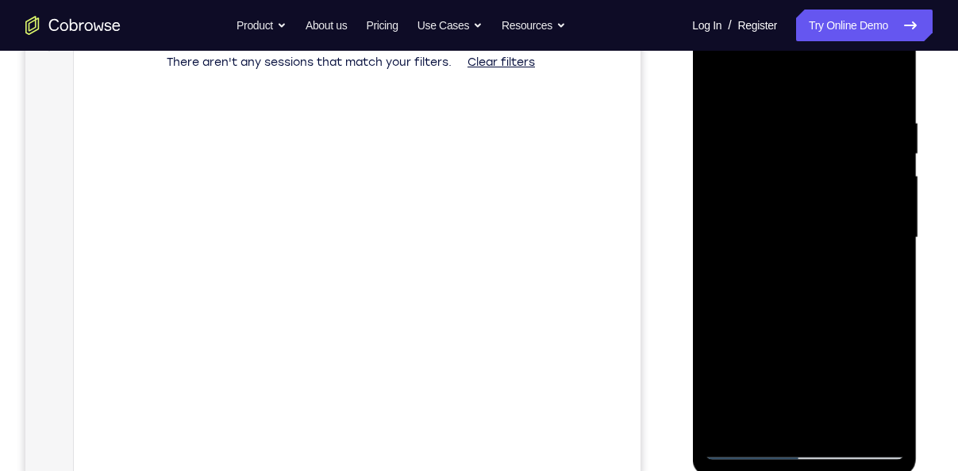
click at [885, 424] on div at bounding box center [804, 238] width 200 height 444
click at [887, 359] on div at bounding box center [804, 238] width 200 height 444
click at [887, 425] on div at bounding box center [804, 238] width 200 height 444
click at [884, 319] on div at bounding box center [804, 238] width 200 height 444
click at [885, 411] on div at bounding box center [804, 238] width 200 height 444
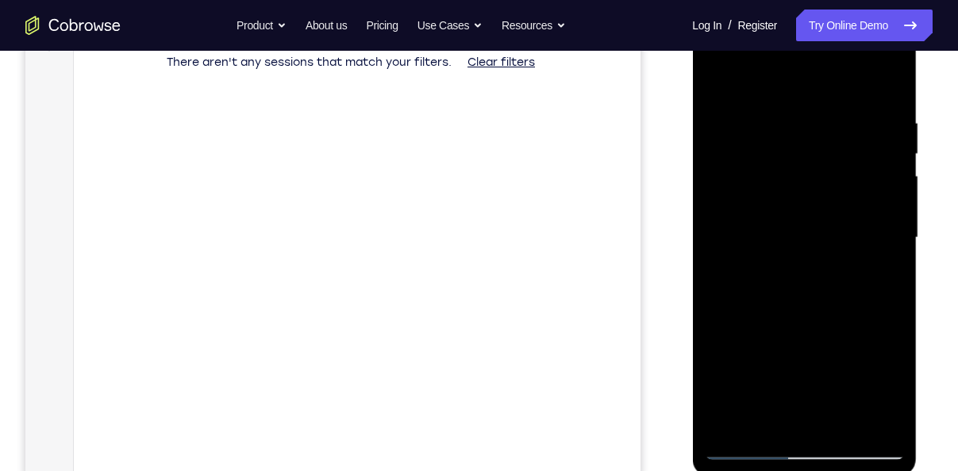
click at [847, 269] on div at bounding box center [804, 238] width 200 height 444
click at [895, 86] on div at bounding box center [804, 238] width 200 height 444
drag, startPoint x: 836, startPoint y: 286, endPoint x: 842, endPoint y: 184, distance: 101.7
click at [842, 184] on div at bounding box center [804, 238] width 200 height 444
click at [893, 202] on div at bounding box center [804, 238] width 200 height 444
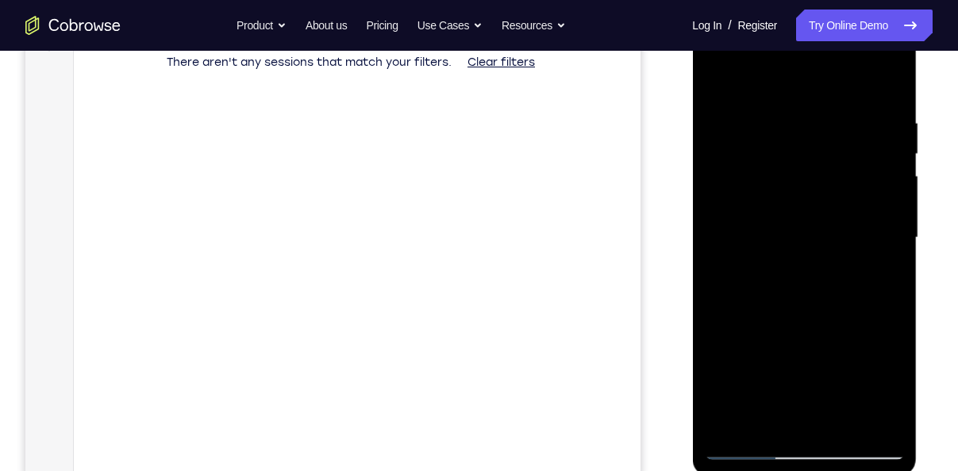
click at [896, 197] on div at bounding box center [804, 238] width 200 height 444
drag, startPoint x: 858, startPoint y: 319, endPoint x: 840, endPoint y: 175, distance: 145.5
click at [840, 175] on div at bounding box center [804, 238] width 200 height 444
drag, startPoint x: 820, startPoint y: 296, endPoint x: 851, endPoint y: 156, distance: 142.9
click at [851, 156] on div at bounding box center [804, 238] width 200 height 444
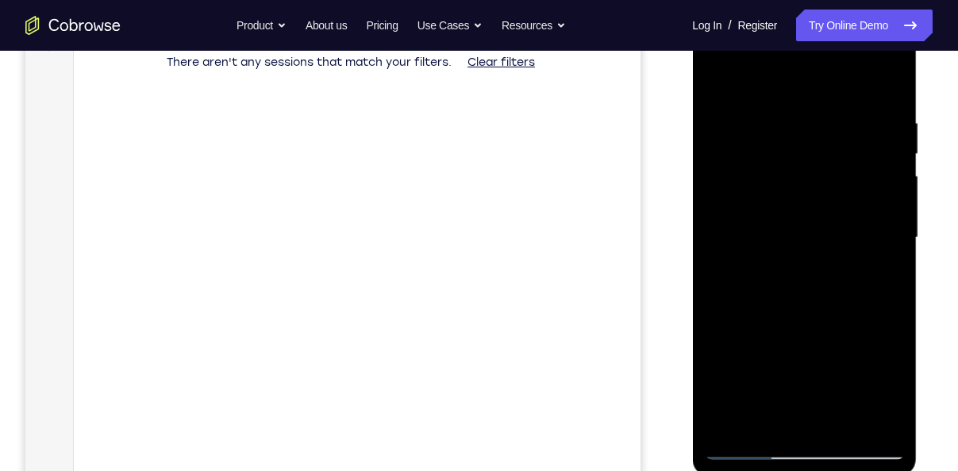
drag, startPoint x: 851, startPoint y: 314, endPoint x: 850, endPoint y: 137, distance: 177.0
click at [850, 137] on div at bounding box center [804, 238] width 200 height 444
drag, startPoint x: 819, startPoint y: 335, endPoint x: 837, endPoint y: 159, distance: 177.1
click at [837, 159] on div at bounding box center [804, 238] width 200 height 444
click at [869, 240] on div at bounding box center [804, 238] width 200 height 444
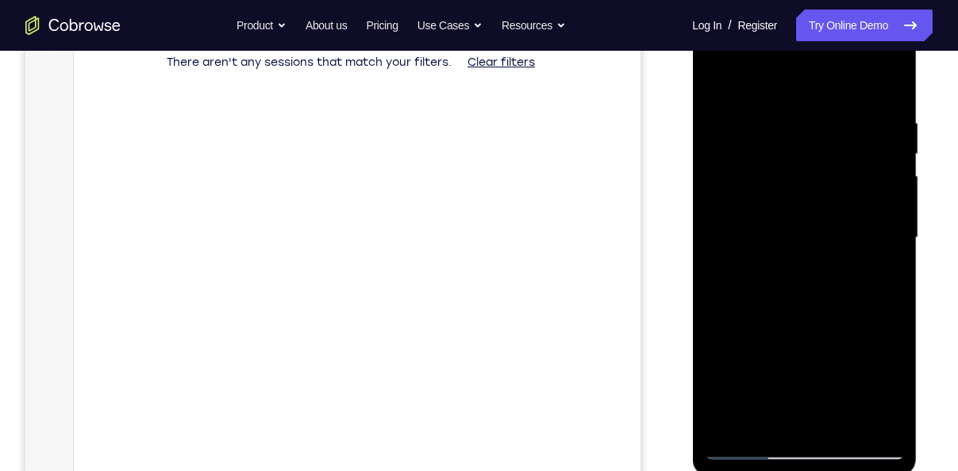
click at [877, 243] on div at bounding box center [804, 238] width 200 height 444
click at [896, 252] on div at bounding box center [804, 238] width 200 height 444
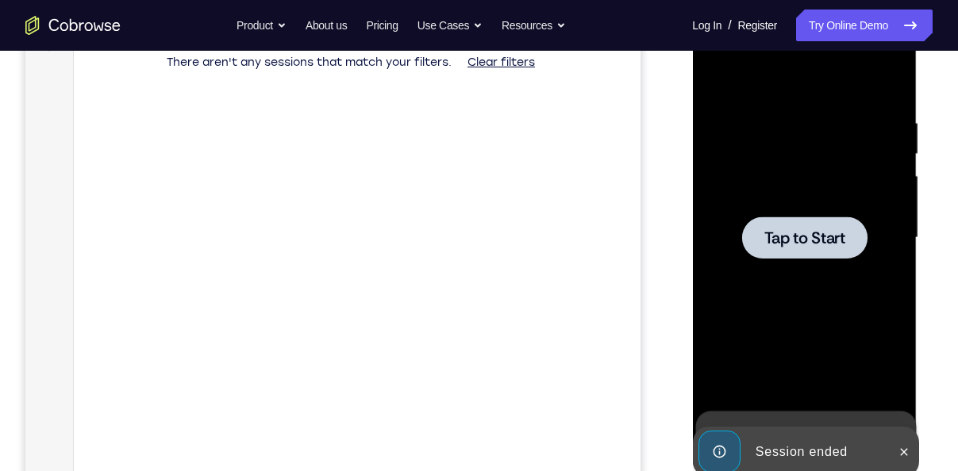
click at [808, 260] on div at bounding box center [804, 238] width 200 height 444
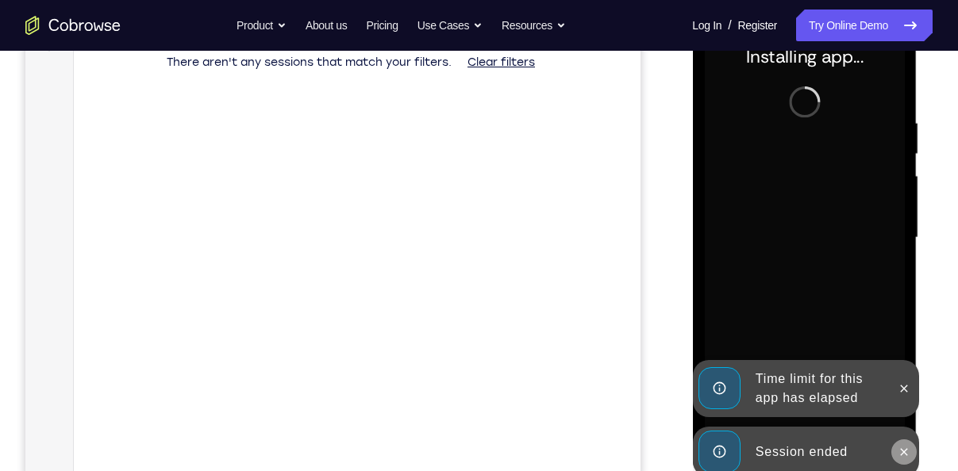
click at [904, 452] on icon at bounding box center [903, 452] width 13 height 13
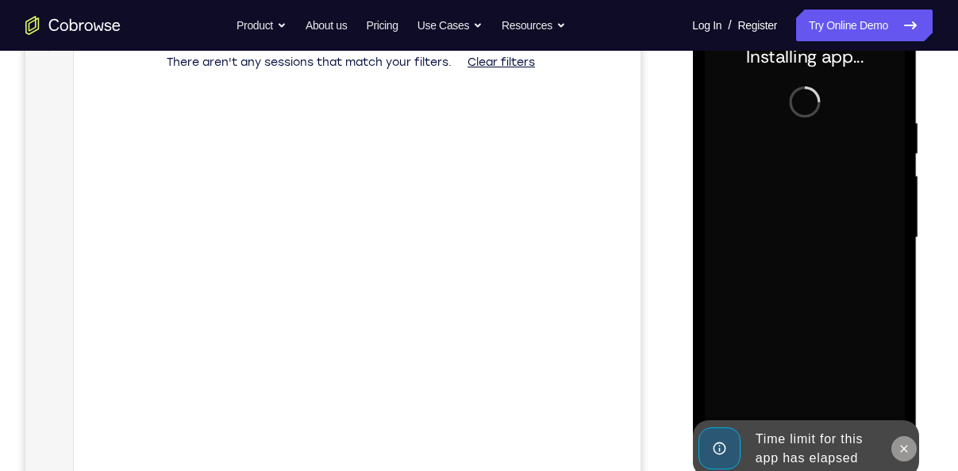
click at [904, 437] on button at bounding box center [902, 448] width 25 height 25
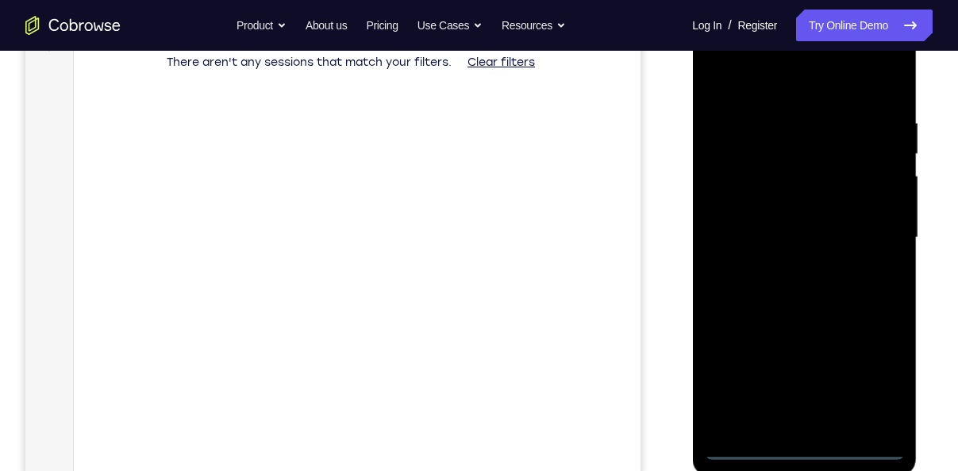
click at [803, 440] on div at bounding box center [804, 238] width 200 height 444
click at [811, 447] on div at bounding box center [804, 238] width 200 height 444
click at [874, 390] on div at bounding box center [804, 238] width 200 height 444
click at [757, 88] on div at bounding box center [804, 238] width 200 height 444
click at [873, 238] on div at bounding box center [804, 238] width 200 height 444
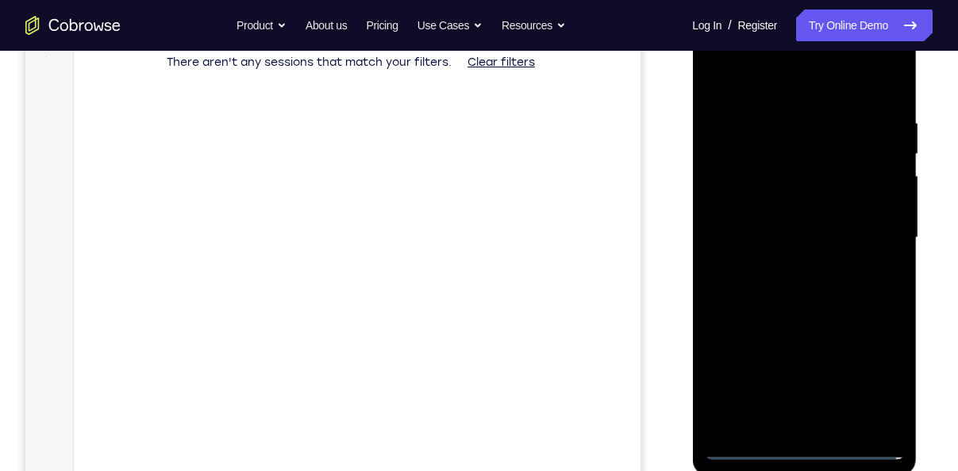
click at [781, 264] on div at bounding box center [804, 238] width 200 height 444
click at [790, 228] on div at bounding box center [804, 238] width 200 height 444
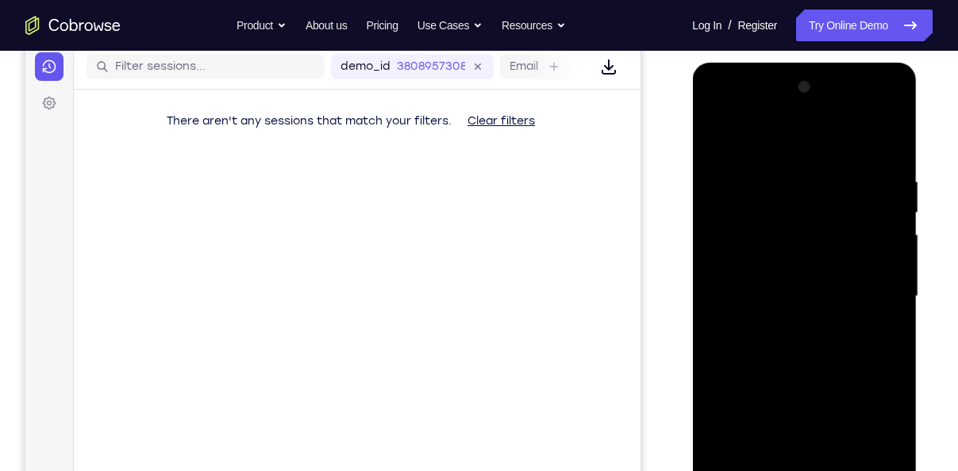
scroll to position [203, 0]
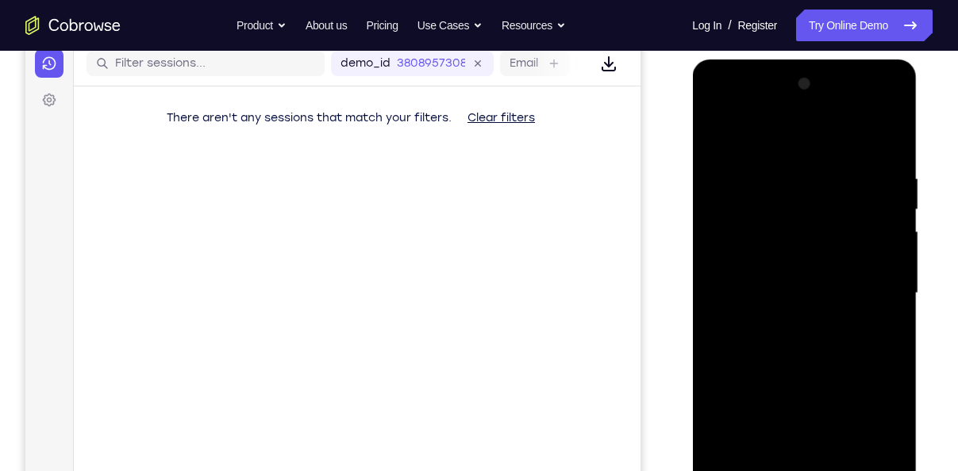
click at [783, 246] on div at bounding box center [804, 293] width 200 height 444
click at [778, 292] on div at bounding box center [804, 293] width 200 height 444
click at [786, 350] on div at bounding box center [804, 293] width 200 height 444
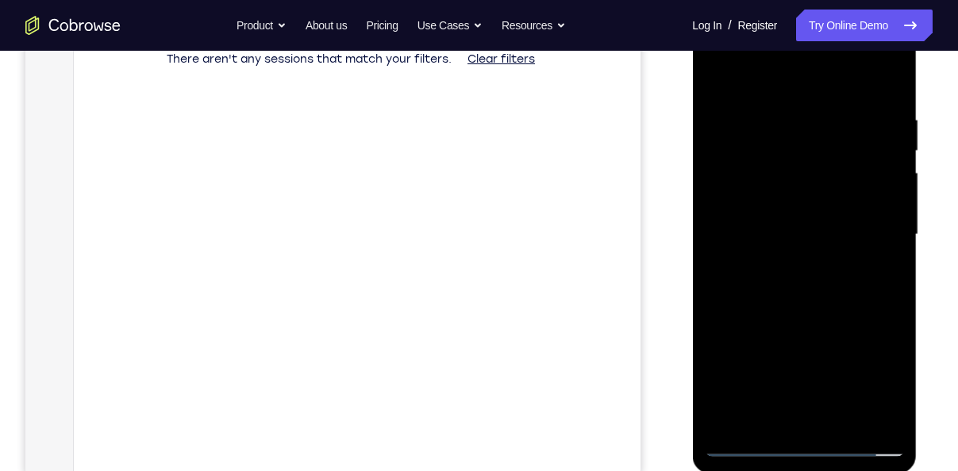
scroll to position [263, 0]
click at [789, 316] on div at bounding box center [804, 234] width 200 height 444
click at [842, 422] on div at bounding box center [804, 234] width 200 height 444
click at [785, 318] on div at bounding box center [804, 234] width 200 height 444
click at [811, 191] on div at bounding box center [804, 234] width 200 height 444
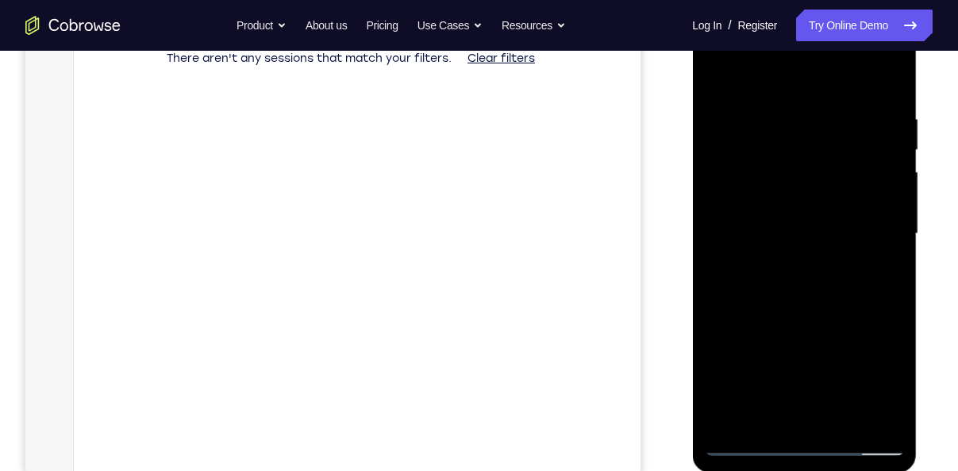
click at [713, 82] on div at bounding box center [804, 234] width 200 height 444
click at [714, 73] on div at bounding box center [804, 234] width 200 height 444
click at [780, 129] on div at bounding box center [804, 234] width 200 height 444
click at [743, 244] on div at bounding box center [804, 234] width 200 height 444
click at [897, 244] on div at bounding box center [804, 234] width 200 height 444
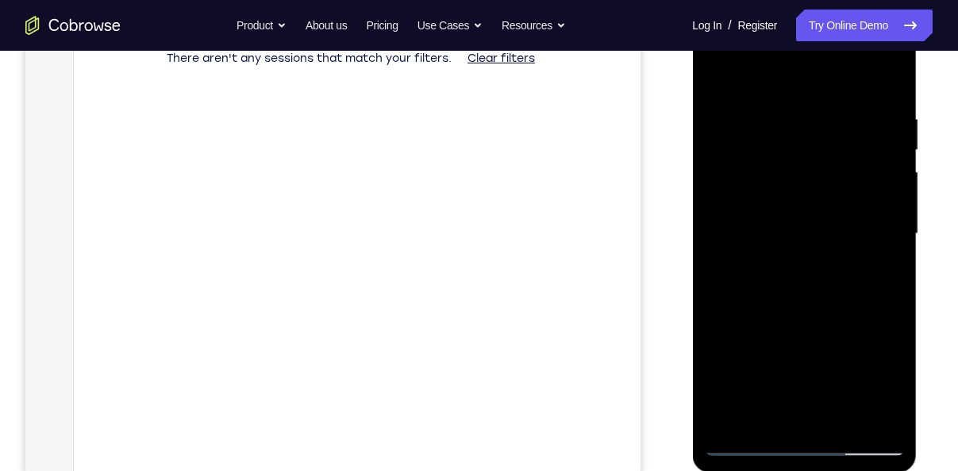
click at [728, 211] on div at bounding box center [804, 234] width 200 height 444
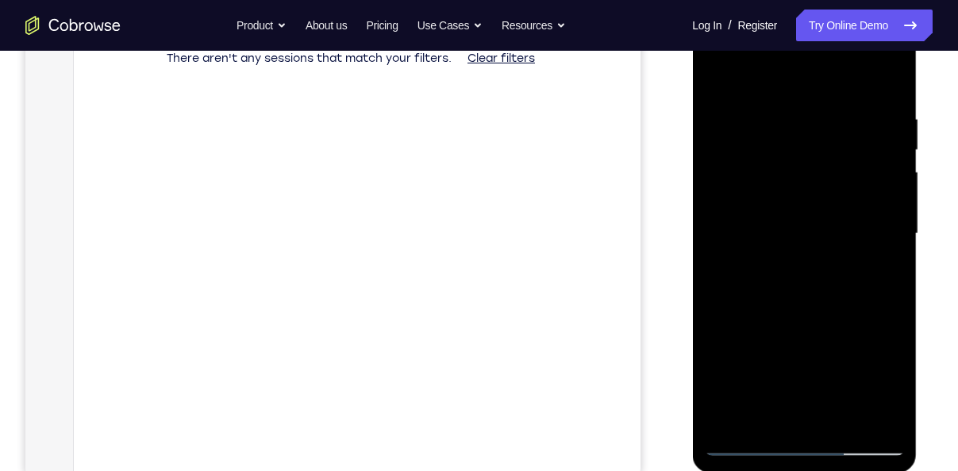
click at [728, 211] on div at bounding box center [804, 234] width 200 height 444
drag, startPoint x: 887, startPoint y: 165, endPoint x: 747, endPoint y: 165, distance: 139.7
click at [747, 165] on div at bounding box center [804, 234] width 200 height 444
click at [854, 194] on div at bounding box center [804, 234] width 200 height 444
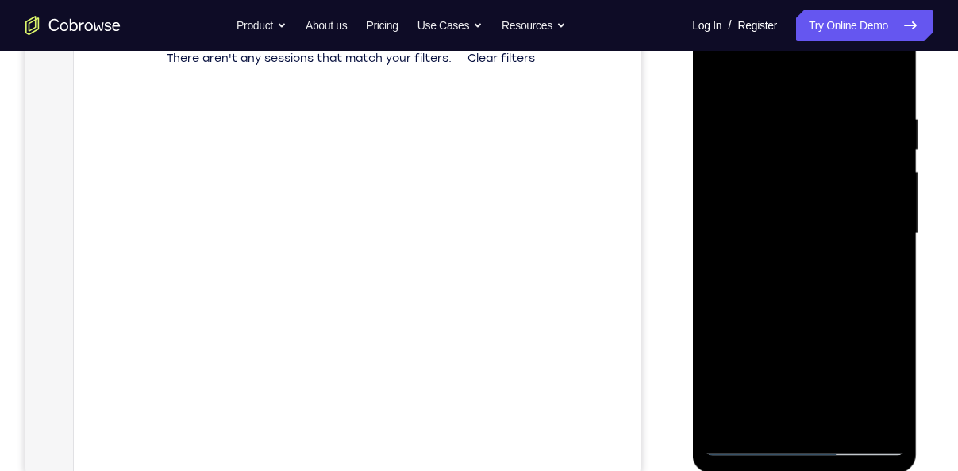
click at [854, 194] on div at bounding box center [804, 234] width 200 height 444
click at [890, 81] on div at bounding box center [804, 234] width 200 height 444
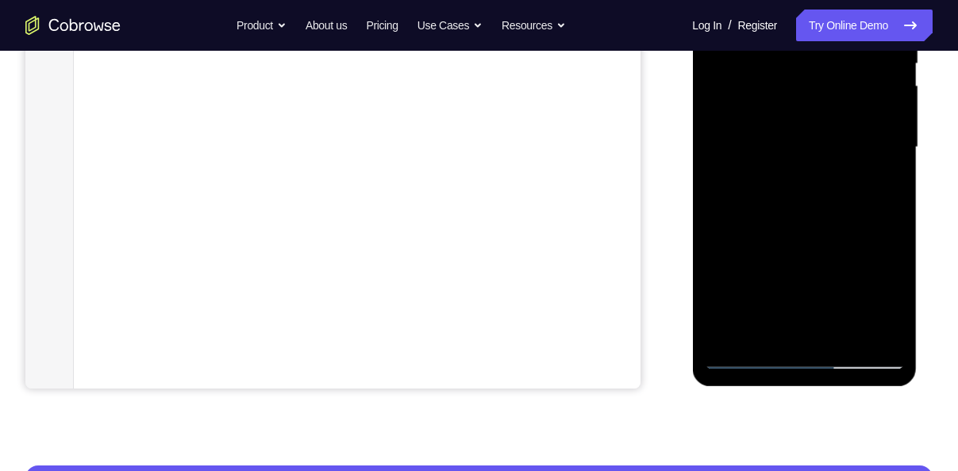
scroll to position [350, 0]
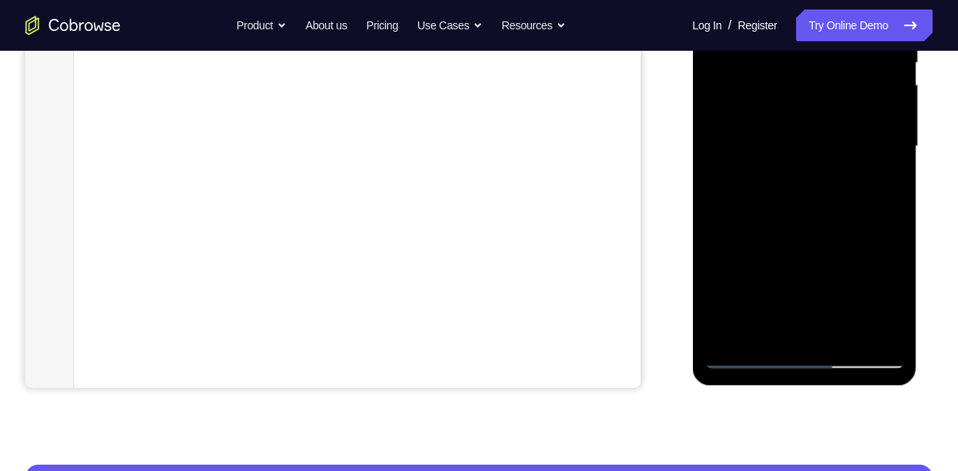
drag, startPoint x: 832, startPoint y: 254, endPoint x: 837, endPoint y: 133, distance: 121.5
click at [837, 133] on div at bounding box center [804, 147] width 200 height 444
click at [783, 255] on div at bounding box center [804, 147] width 200 height 444
drag, startPoint x: 812, startPoint y: 263, endPoint x: 838, endPoint y: 75, distance: 190.7
click at [838, 75] on div at bounding box center [804, 147] width 200 height 444
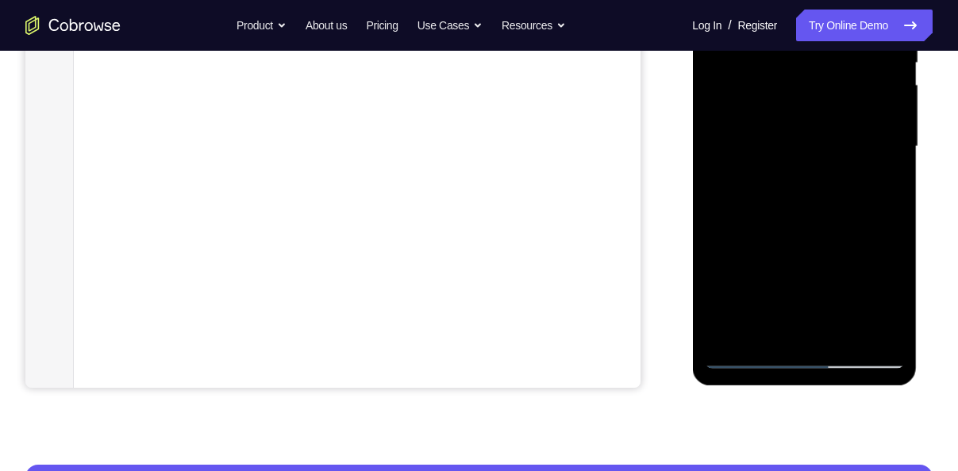
drag, startPoint x: 816, startPoint y: 259, endPoint x: 823, endPoint y: 205, distance: 55.2
click at [823, 205] on div at bounding box center [804, 147] width 200 height 444
drag, startPoint x: 792, startPoint y: 254, endPoint x: 797, endPoint y: 172, distance: 81.9
click at [797, 172] on div at bounding box center [804, 147] width 200 height 444
drag, startPoint x: 788, startPoint y: 276, endPoint x: 1527, endPoint y: -60, distance: 811.8
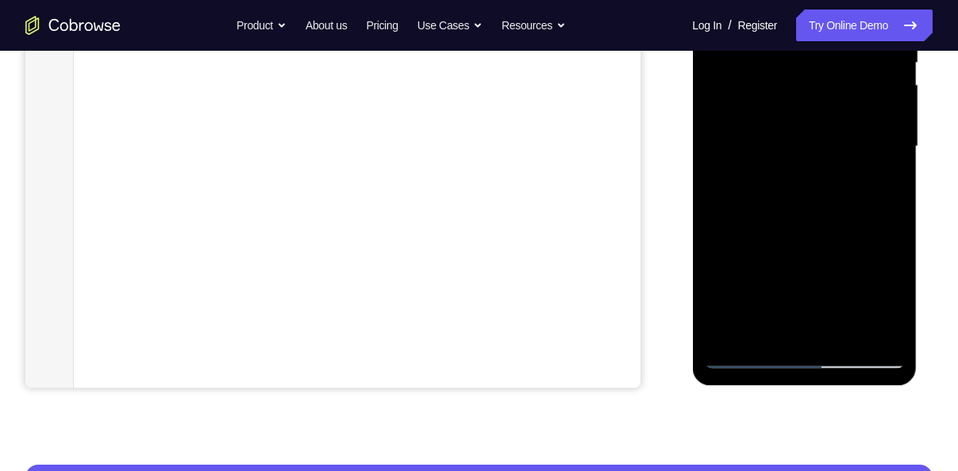
click at [834, 28] on div at bounding box center [804, 147] width 200 height 444
drag, startPoint x: 806, startPoint y: 228, endPoint x: 817, endPoint y: 102, distance: 125.9
click at [817, 102] on div at bounding box center [804, 147] width 200 height 444
drag, startPoint x: 793, startPoint y: 278, endPoint x: 817, endPoint y: 118, distance: 161.3
click at [817, 118] on div at bounding box center [804, 147] width 200 height 444
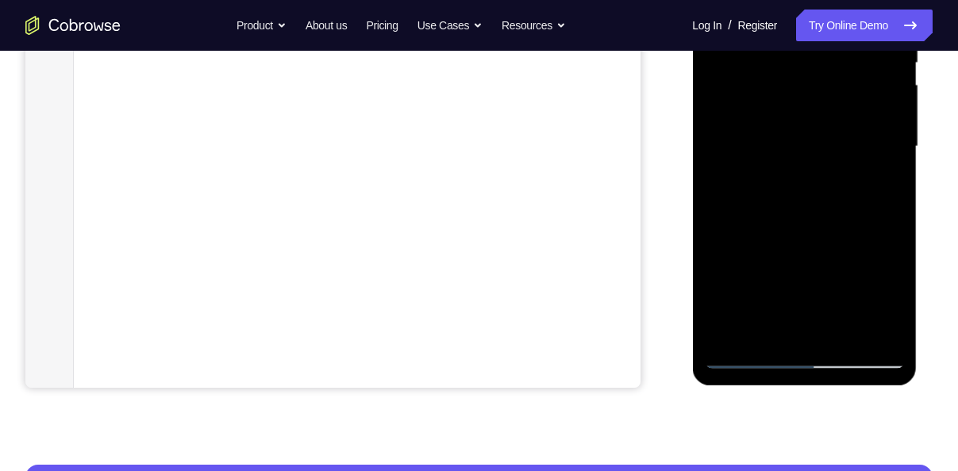
drag, startPoint x: 814, startPoint y: 231, endPoint x: 826, endPoint y: 163, distance: 69.3
click at [826, 163] on div at bounding box center [804, 147] width 200 height 444
click at [902, 125] on div at bounding box center [804, 147] width 200 height 444
click at [883, 148] on div at bounding box center [804, 147] width 200 height 444
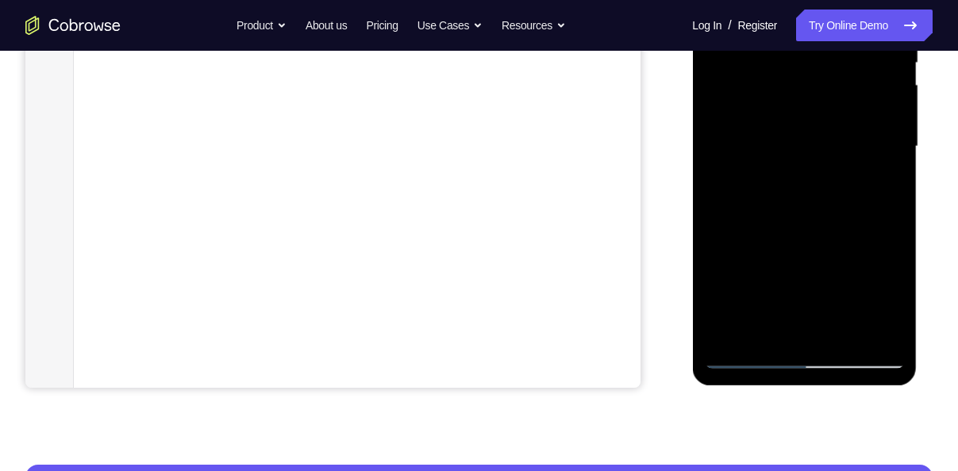
drag, startPoint x: 821, startPoint y: 144, endPoint x: 820, endPoint y: 177, distance: 33.3
click at [820, 177] on div at bounding box center [804, 147] width 200 height 444
drag, startPoint x: 786, startPoint y: 242, endPoint x: 800, endPoint y: 121, distance: 122.2
click at [800, 121] on div at bounding box center [804, 147] width 200 height 444
drag, startPoint x: 793, startPoint y: 268, endPoint x: 817, endPoint y: 156, distance: 114.4
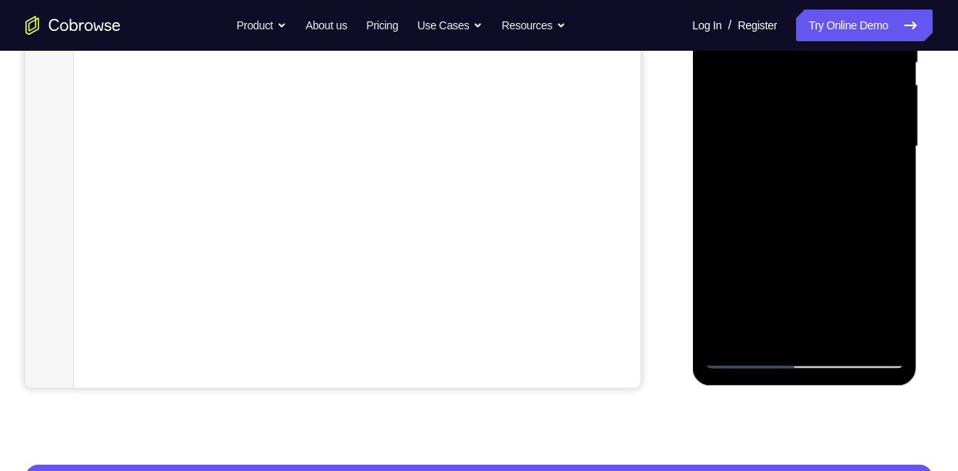
click at [817, 156] on div at bounding box center [804, 147] width 200 height 444
drag, startPoint x: 810, startPoint y: 252, endPoint x: 831, endPoint y: 136, distance: 116.9
click at [831, 136] on div at bounding box center [804, 147] width 200 height 444
drag, startPoint x: 773, startPoint y: 250, endPoint x: 796, endPoint y: 131, distance: 121.2
click at [796, 131] on div at bounding box center [804, 147] width 200 height 444
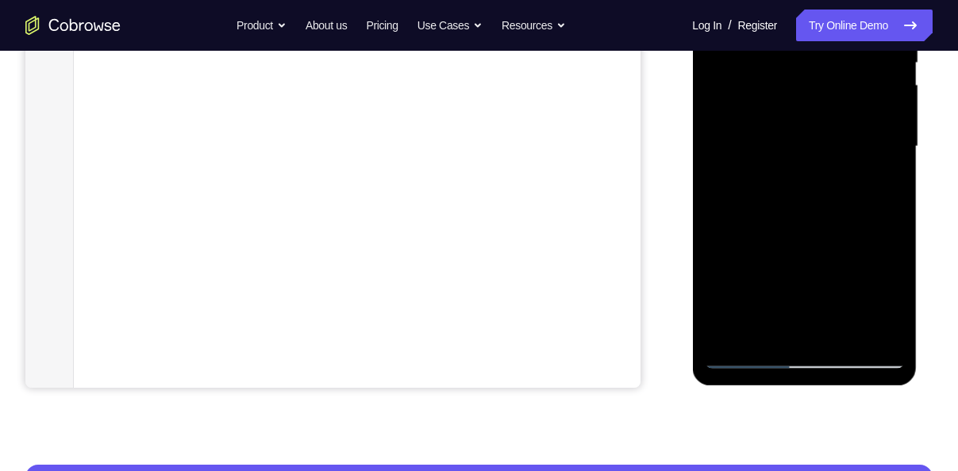
drag, startPoint x: 828, startPoint y: 152, endPoint x: 817, endPoint y: 241, distance: 90.5
click at [817, 241] on div at bounding box center [804, 147] width 200 height 444
click at [889, 148] on div at bounding box center [804, 147] width 200 height 444
drag, startPoint x: 806, startPoint y: 161, endPoint x: 806, endPoint y: 239, distance: 77.8
click at [806, 239] on div at bounding box center [804, 147] width 200 height 444
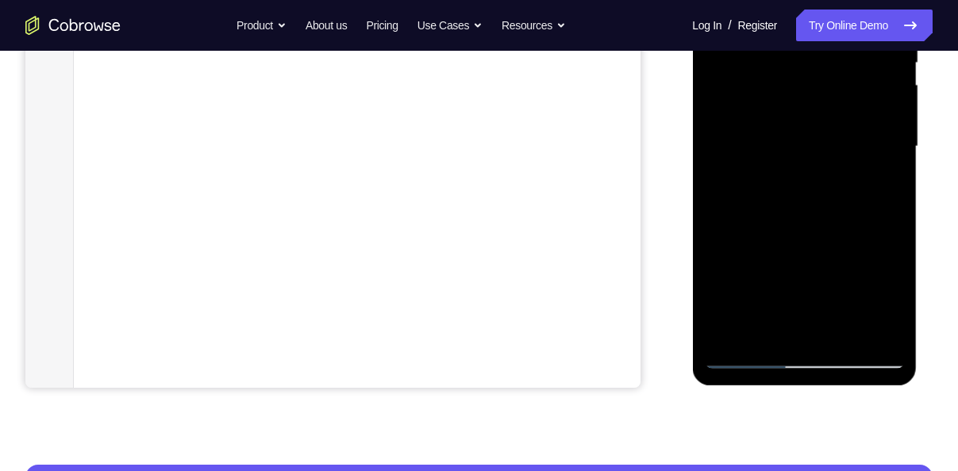
drag, startPoint x: 822, startPoint y: 206, endPoint x: 819, endPoint y: 281, distance: 75.4
click at [819, 281] on div at bounding box center [804, 147] width 200 height 444
click at [880, 159] on div at bounding box center [804, 147] width 200 height 444
click at [884, 282] on div at bounding box center [804, 147] width 200 height 444
click at [895, 285] on div at bounding box center [804, 147] width 200 height 444
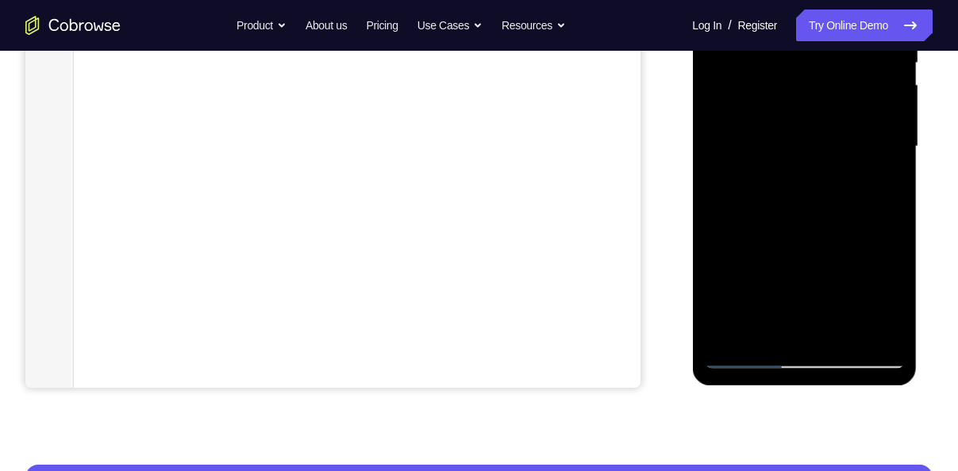
click at [895, 285] on div at bounding box center [804, 147] width 200 height 444
click at [724, 133] on div at bounding box center [804, 147] width 200 height 444
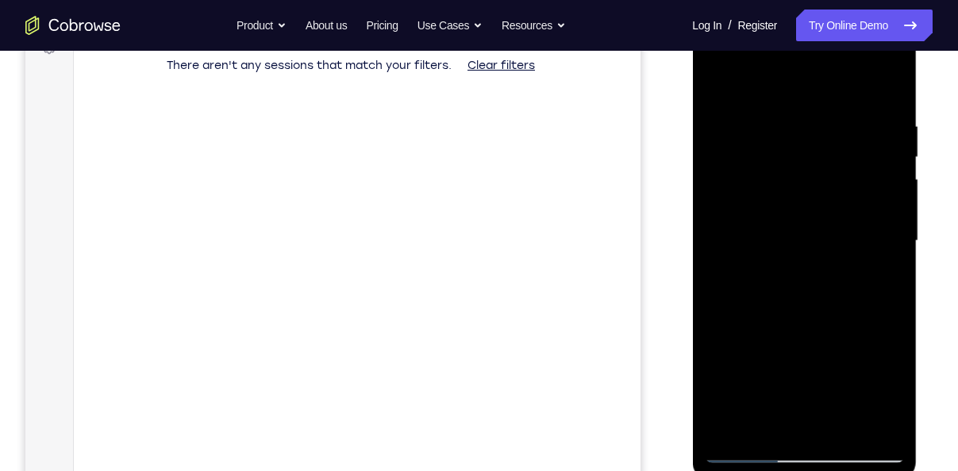
scroll to position [255, 0]
click at [761, 86] on div at bounding box center [804, 242] width 200 height 444
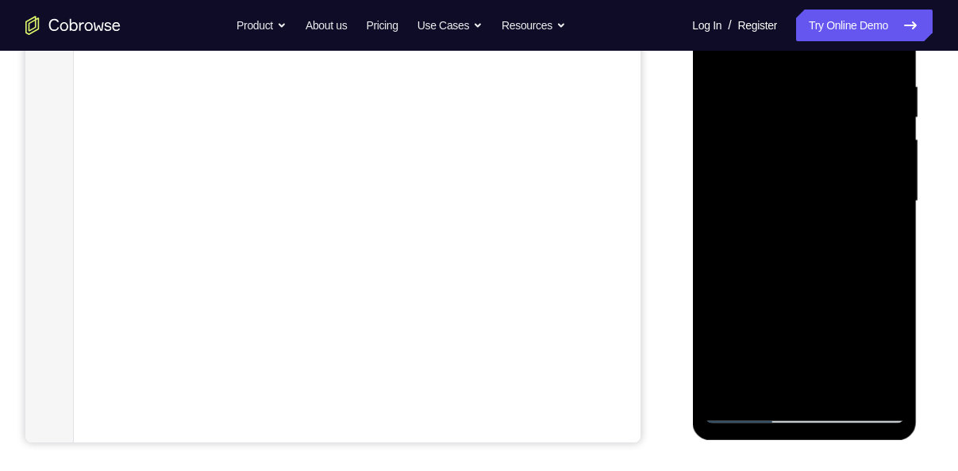
scroll to position [286, 0]
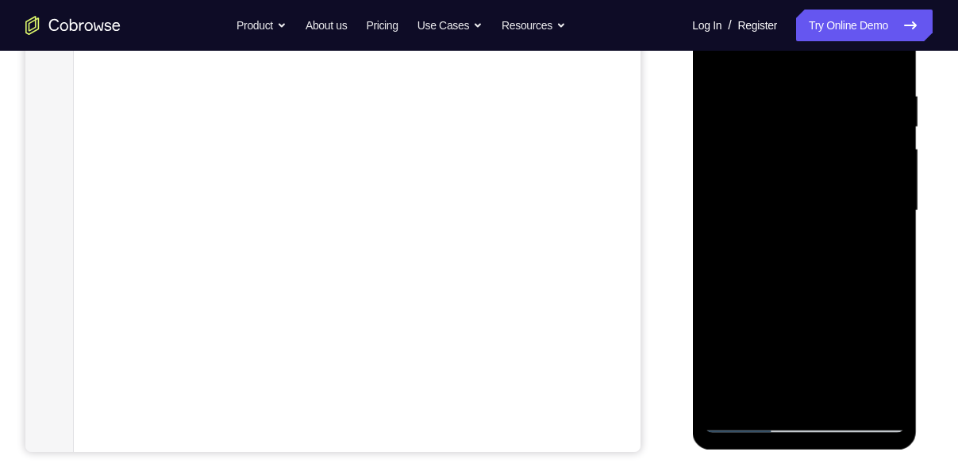
drag, startPoint x: 812, startPoint y: 301, endPoint x: 830, endPoint y: 201, distance: 101.6
click at [830, 201] on div at bounding box center [804, 211] width 200 height 444
click at [799, 320] on div at bounding box center [804, 211] width 200 height 444
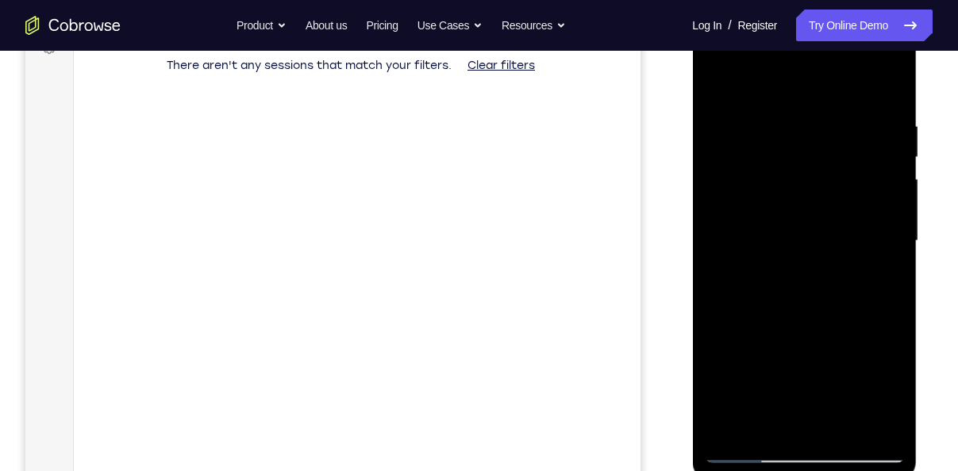
scroll to position [258, 0]
click at [893, 157] on div at bounding box center [804, 239] width 200 height 444
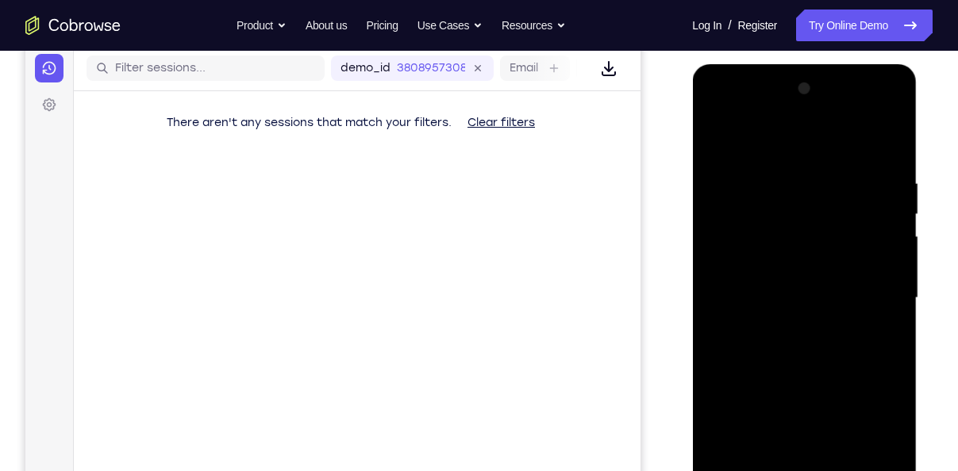
scroll to position [195, 0]
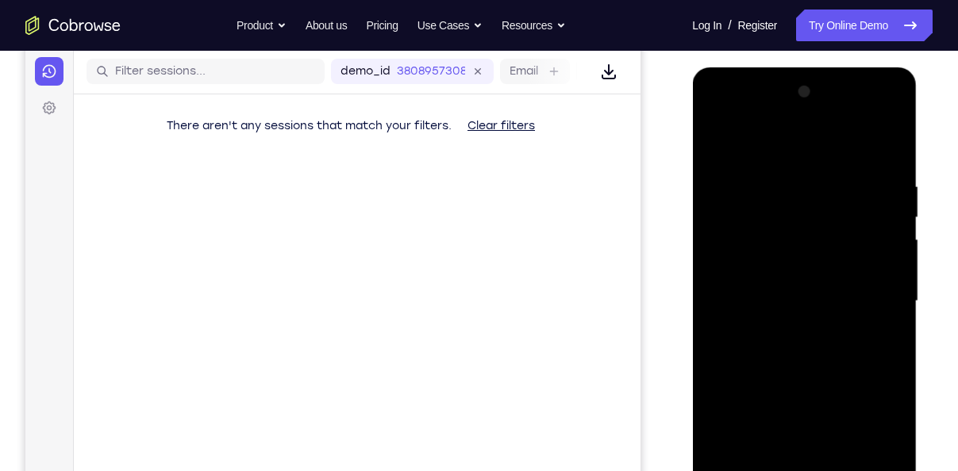
drag, startPoint x: 813, startPoint y: 252, endPoint x: 803, endPoint y: 308, distance: 56.4
click at [803, 308] on div at bounding box center [804, 301] width 200 height 444
drag, startPoint x: 803, startPoint y: 308, endPoint x: 797, endPoint y: 322, distance: 15.6
click at [797, 322] on div at bounding box center [804, 301] width 200 height 444
click at [717, 143] on div at bounding box center [804, 301] width 200 height 444
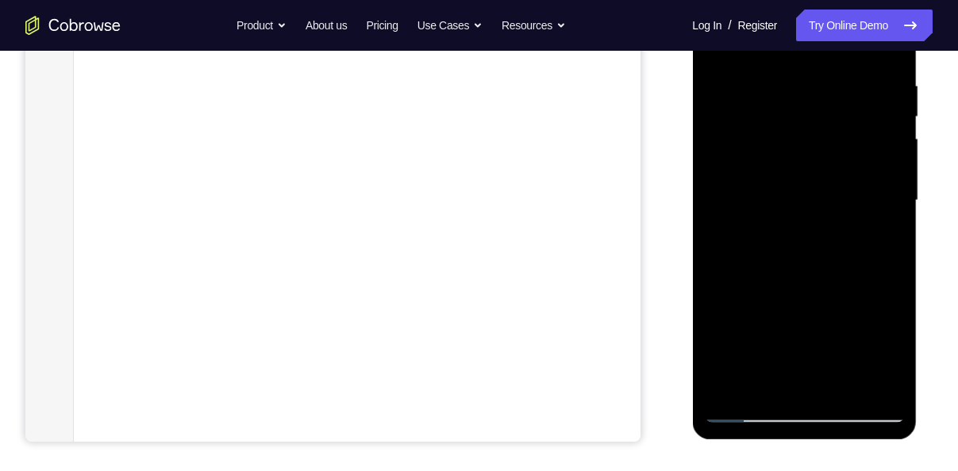
scroll to position [297, 0]
click at [731, 383] on div at bounding box center [804, 200] width 200 height 444
drag, startPoint x: 785, startPoint y: 263, endPoint x: 760, endPoint y: 308, distance: 51.5
click at [760, 308] on div at bounding box center [804, 200] width 200 height 444
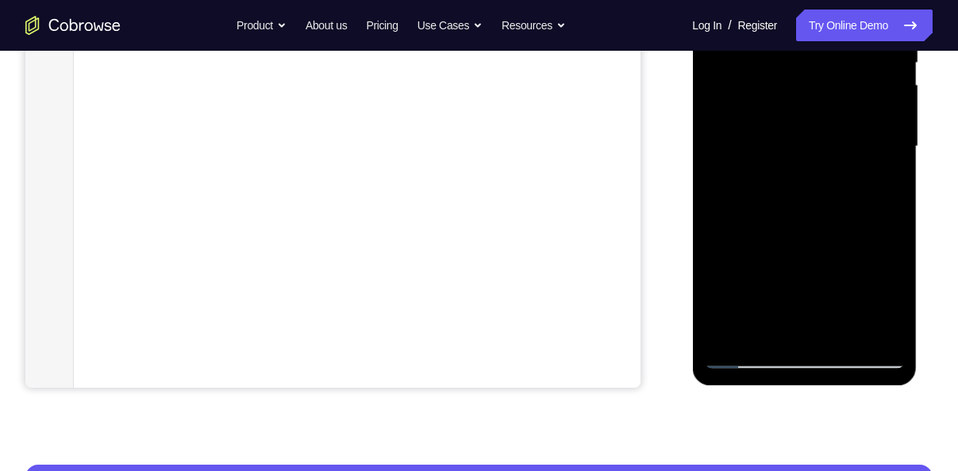
scroll to position [351, 0]
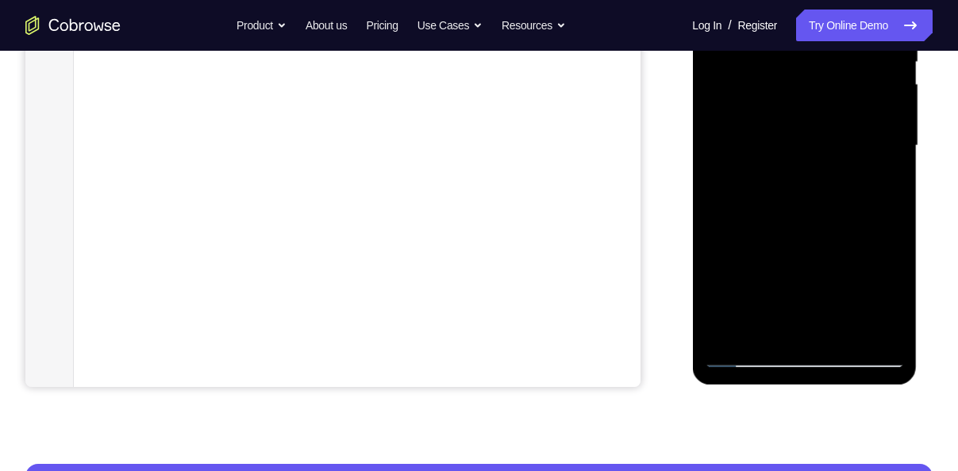
drag, startPoint x: 778, startPoint y: 226, endPoint x: 787, endPoint y: 99, distance: 127.3
click at [787, 99] on div at bounding box center [804, 146] width 200 height 444
drag, startPoint x: 767, startPoint y: 253, endPoint x: 782, endPoint y: 142, distance: 112.1
click at [782, 142] on div at bounding box center [804, 146] width 200 height 444
drag, startPoint x: 797, startPoint y: 263, endPoint x: 803, endPoint y: 94, distance: 169.1
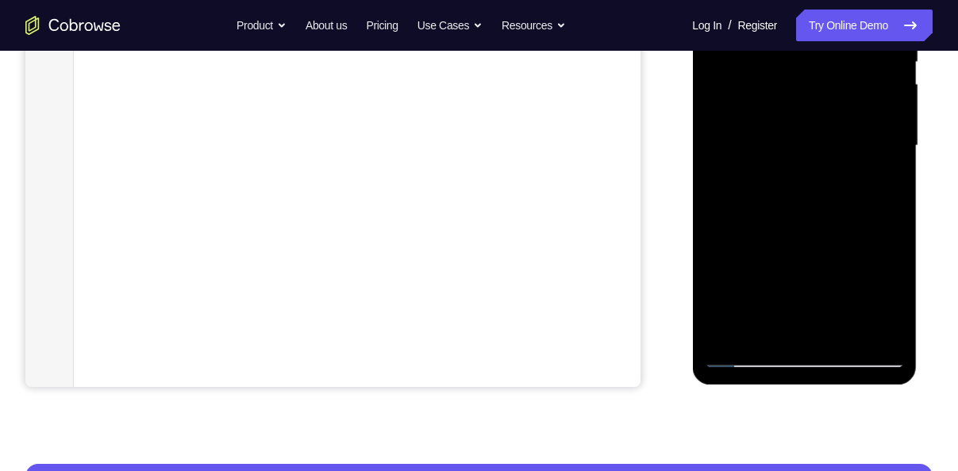
click at [803, 94] on div at bounding box center [804, 146] width 200 height 444
drag, startPoint x: 780, startPoint y: 248, endPoint x: 786, endPoint y: 94, distance: 153.2
click at [786, 94] on div at bounding box center [804, 146] width 200 height 444
drag, startPoint x: 796, startPoint y: 290, endPoint x: 799, endPoint y: 128, distance: 161.9
click at [799, 128] on div at bounding box center [804, 146] width 200 height 444
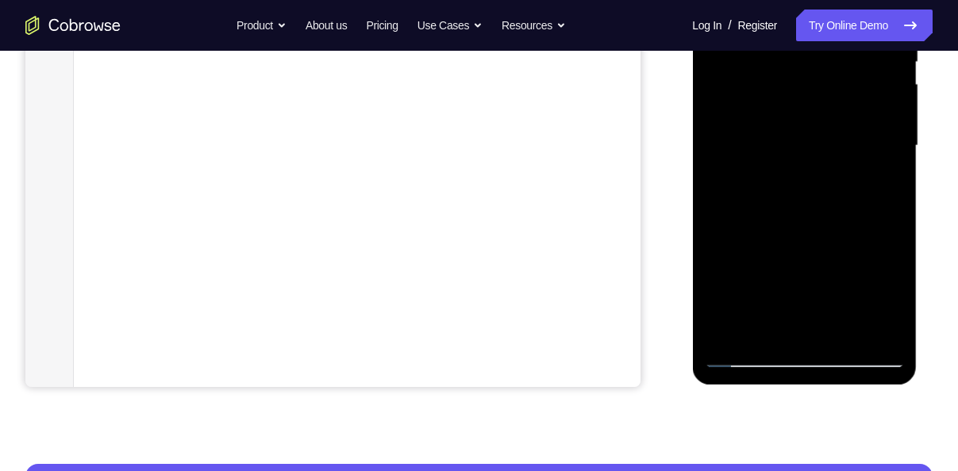
drag, startPoint x: 792, startPoint y: 288, endPoint x: 800, endPoint y: 161, distance: 127.2
click at [800, 161] on div at bounding box center [804, 146] width 200 height 444
drag, startPoint x: 778, startPoint y: 246, endPoint x: 802, endPoint y: 96, distance: 151.8
click at [802, 96] on div at bounding box center [804, 146] width 200 height 444
drag, startPoint x: 783, startPoint y: 250, endPoint x: 790, endPoint y: 159, distance: 90.7
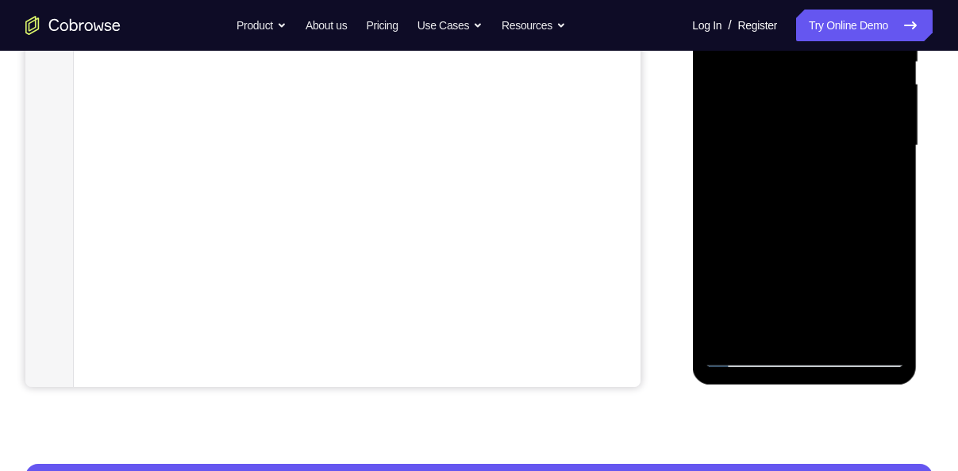
click at [790, 159] on div at bounding box center [804, 146] width 200 height 444
drag, startPoint x: 774, startPoint y: 219, endPoint x: 791, endPoint y: 138, distance: 82.6
click at [791, 138] on div at bounding box center [804, 146] width 200 height 444
drag, startPoint x: 791, startPoint y: 202, endPoint x: 793, endPoint y: 177, distance: 25.4
click at [793, 177] on div at bounding box center [804, 146] width 200 height 444
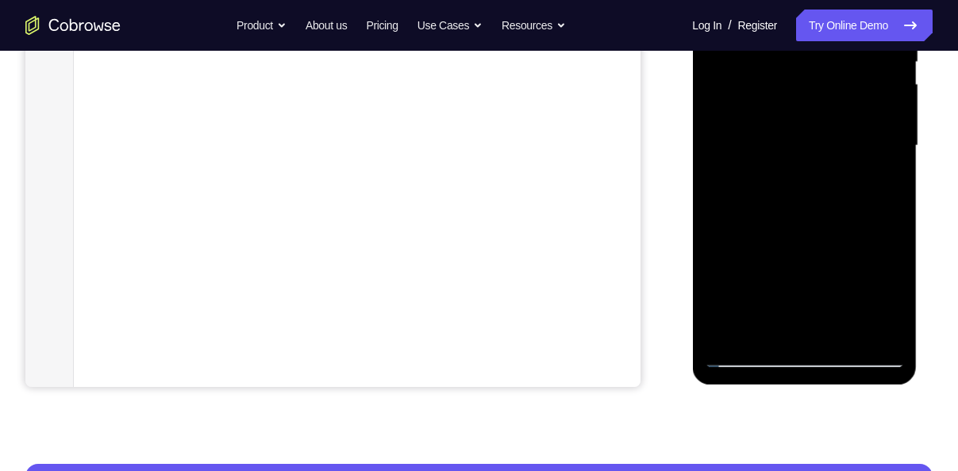
click at [893, 202] on div at bounding box center [804, 146] width 200 height 444
click at [895, 196] on div at bounding box center [804, 146] width 200 height 444
click at [892, 205] on div at bounding box center [804, 146] width 200 height 444
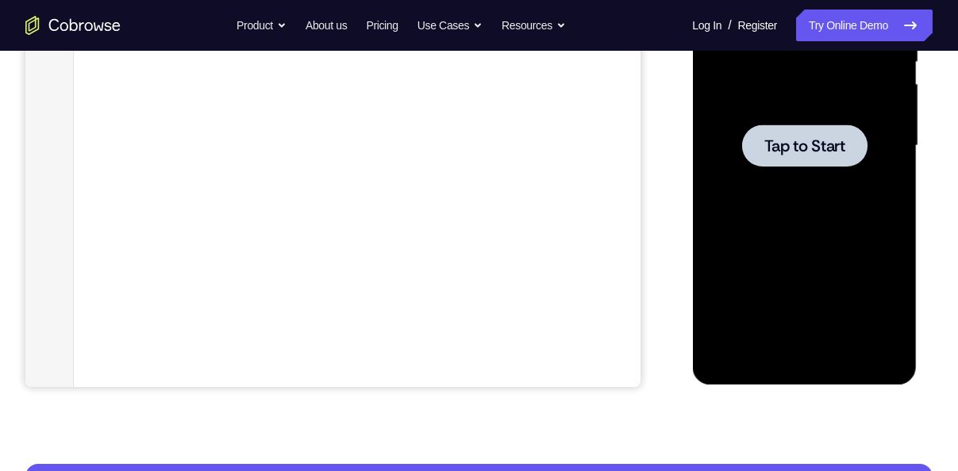
click at [778, 154] on span "Tap to Start" at bounding box center [803, 146] width 81 height 16
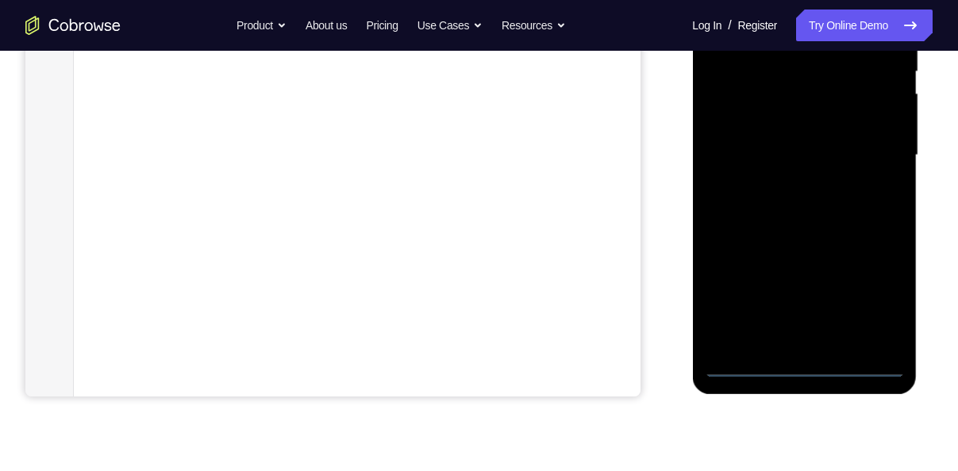
scroll to position [341, 0]
click at [805, 372] on div at bounding box center [804, 155] width 200 height 444
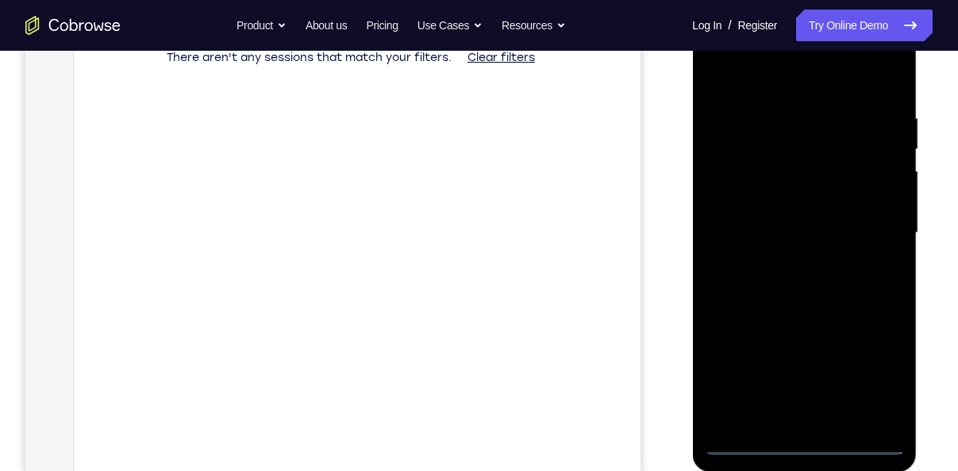
scroll to position [261, 0]
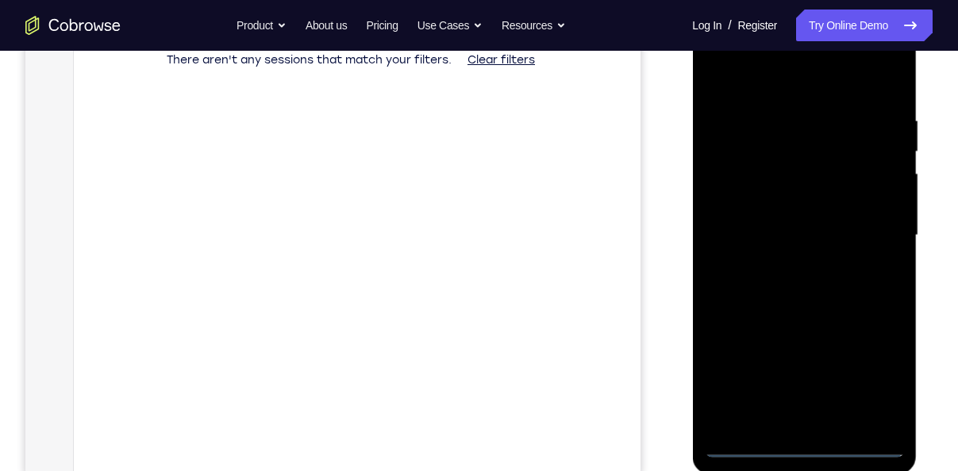
click at [879, 387] on div at bounding box center [804, 235] width 200 height 444
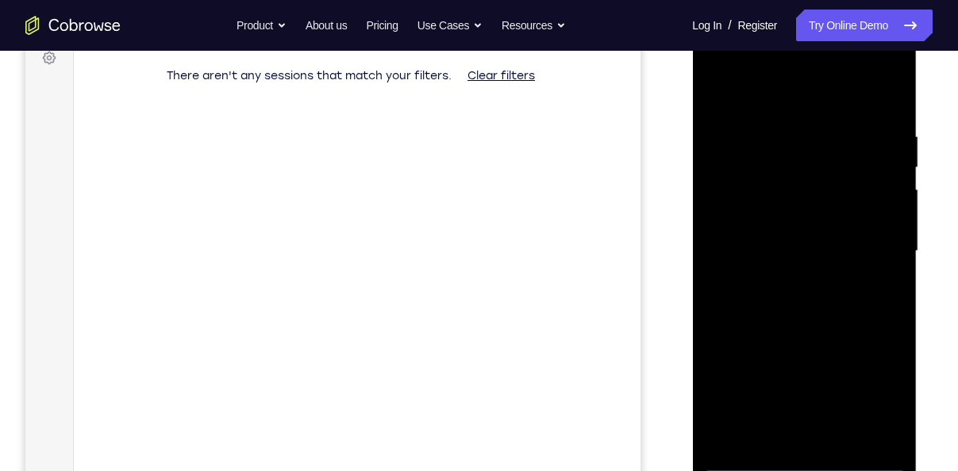
scroll to position [246, 0]
click at [774, 90] on div at bounding box center [804, 251] width 200 height 444
click at [870, 252] on div at bounding box center [804, 251] width 200 height 444
click at [789, 280] on div at bounding box center [804, 251] width 200 height 444
click at [755, 233] on div at bounding box center [804, 251] width 200 height 444
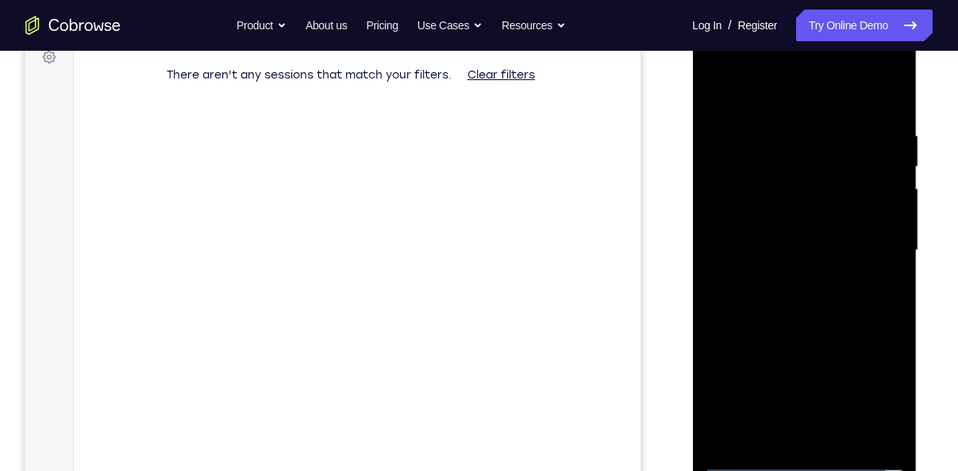
click at [758, 223] on div at bounding box center [804, 251] width 200 height 444
click at [768, 250] on div at bounding box center [804, 251] width 200 height 444
click at [774, 300] on div at bounding box center [804, 251] width 200 height 444
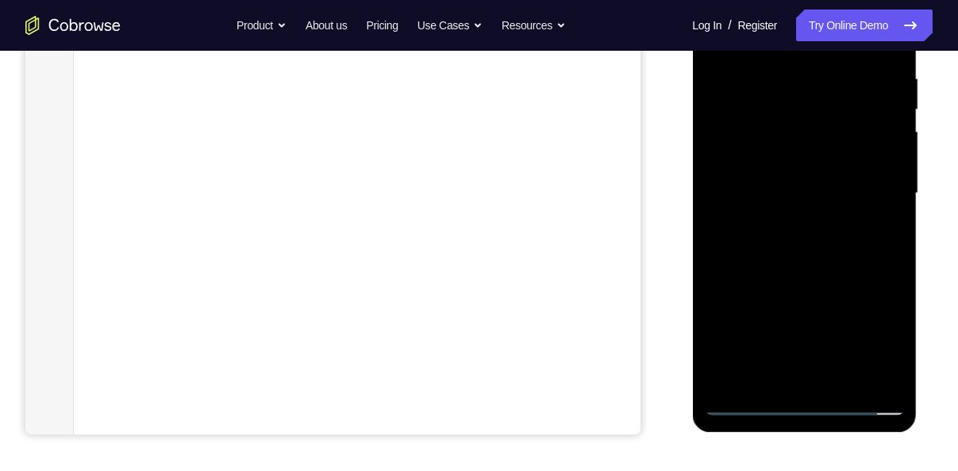
scroll to position [304, 0]
click at [773, 272] on div at bounding box center [804, 193] width 200 height 444
click at [843, 387] on div at bounding box center [804, 193] width 200 height 444
click at [801, 277] on div at bounding box center [804, 193] width 200 height 444
click at [807, 159] on div at bounding box center [804, 193] width 200 height 444
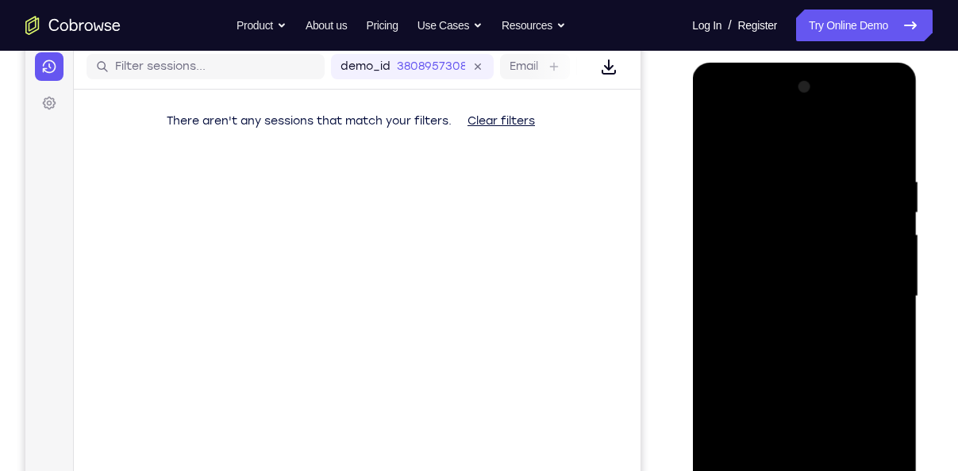
scroll to position [199, 0]
click at [719, 145] on div at bounding box center [804, 297] width 200 height 444
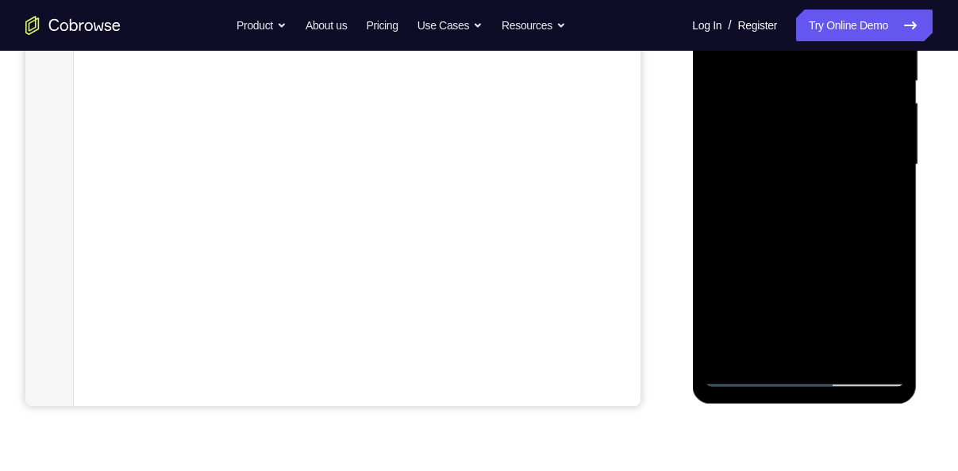
scroll to position [332, 0]
click at [739, 349] on div at bounding box center [804, 164] width 200 height 444
drag, startPoint x: 780, startPoint y: 82, endPoint x: 787, endPoint y: 192, distance: 110.5
click at [787, 192] on div at bounding box center [804, 164] width 200 height 444
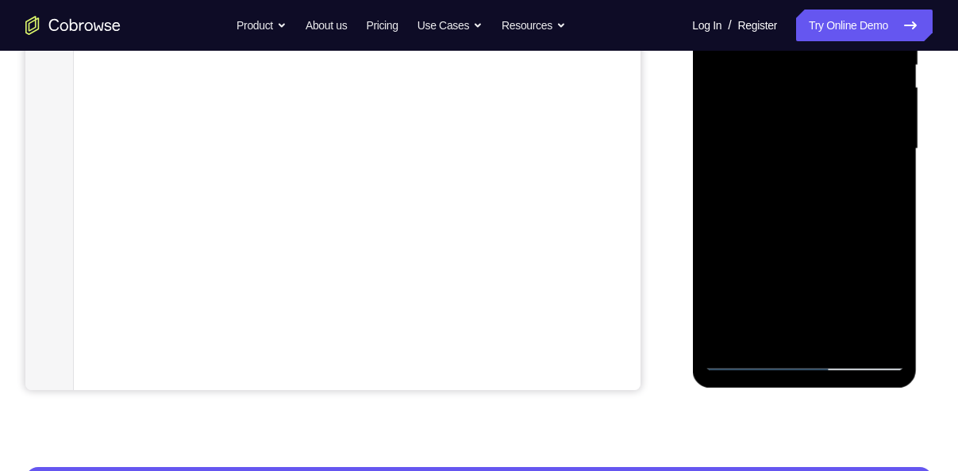
scroll to position [349, 0]
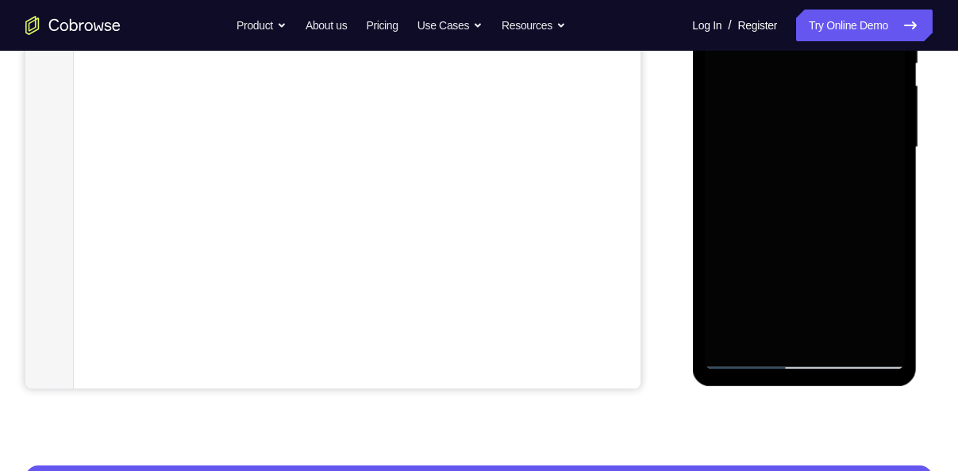
click at [701, 206] on div at bounding box center [804, 150] width 225 height 473
click at [741, 207] on div at bounding box center [804, 147] width 200 height 444
click at [842, 333] on div at bounding box center [804, 147] width 200 height 444
click at [762, 112] on div at bounding box center [804, 147] width 200 height 444
click at [878, 183] on div at bounding box center [804, 147] width 200 height 444
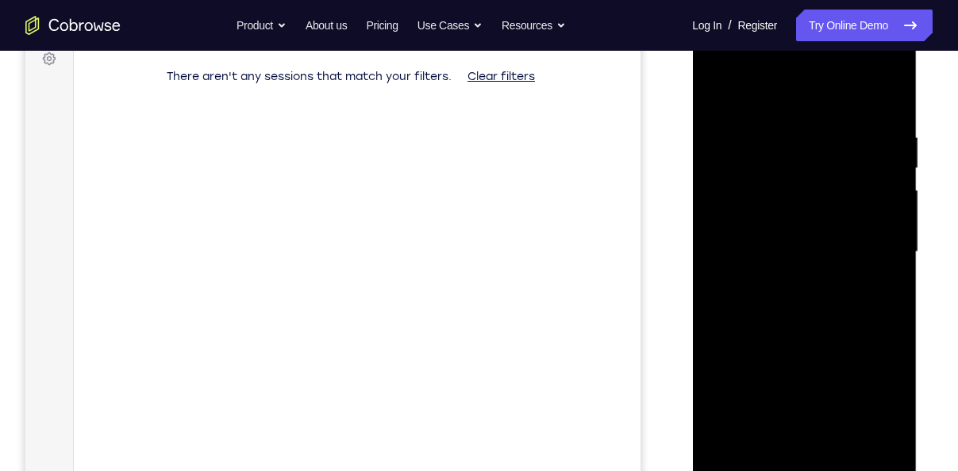
scroll to position [244, 0]
click at [716, 94] on div at bounding box center [804, 252] width 200 height 444
click at [713, 88] on div at bounding box center [804, 252] width 200 height 444
drag, startPoint x: 805, startPoint y: 180, endPoint x: 798, endPoint y: 295, distance: 115.3
click at [798, 295] on div at bounding box center [804, 252] width 200 height 444
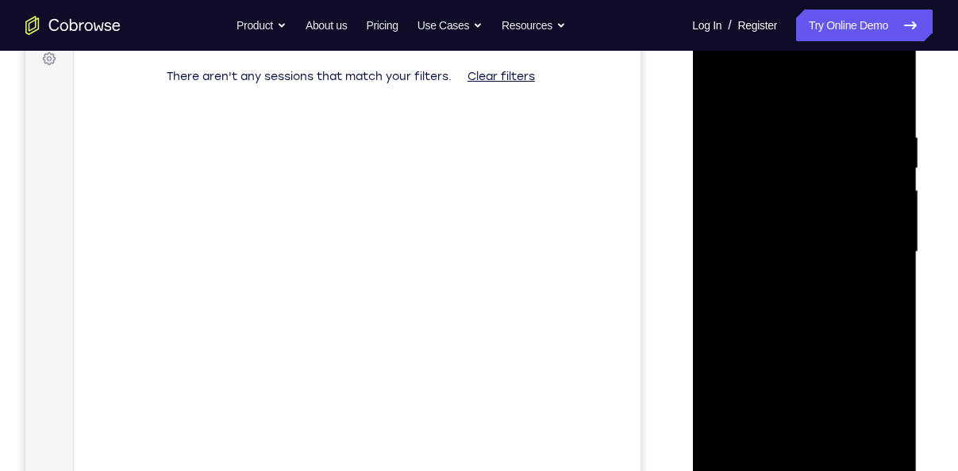
click at [893, 313] on div at bounding box center [804, 252] width 200 height 444
click at [711, 312] on div at bounding box center [804, 252] width 200 height 444
drag, startPoint x: 811, startPoint y: 323, endPoint x: 807, endPoint y: 262, distance: 61.2
click at [807, 262] on div at bounding box center [804, 252] width 200 height 444
click at [886, 253] on div at bounding box center [804, 252] width 200 height 444
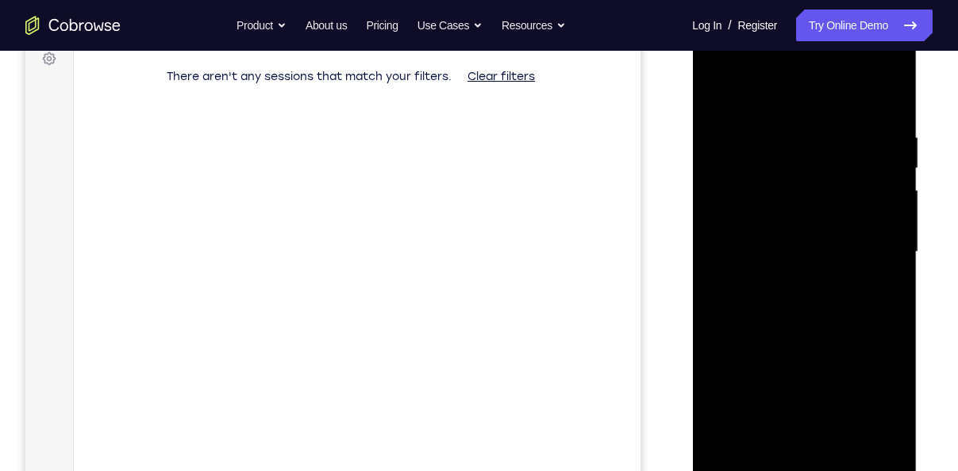
click at [723, 258] on div at bounding box center [804, 252] width 200 height 444
click at [897, 253] on div at bounding box center [804, 252] width 200 height 444
click at [717, 265] on div at bounding box center [804, 252] width 200 height 444
click at [892, 263] on div at bounding box center [804, 252] width 200 height 444
